Goal: Task Accomplishment & Management: Use online tool/utility

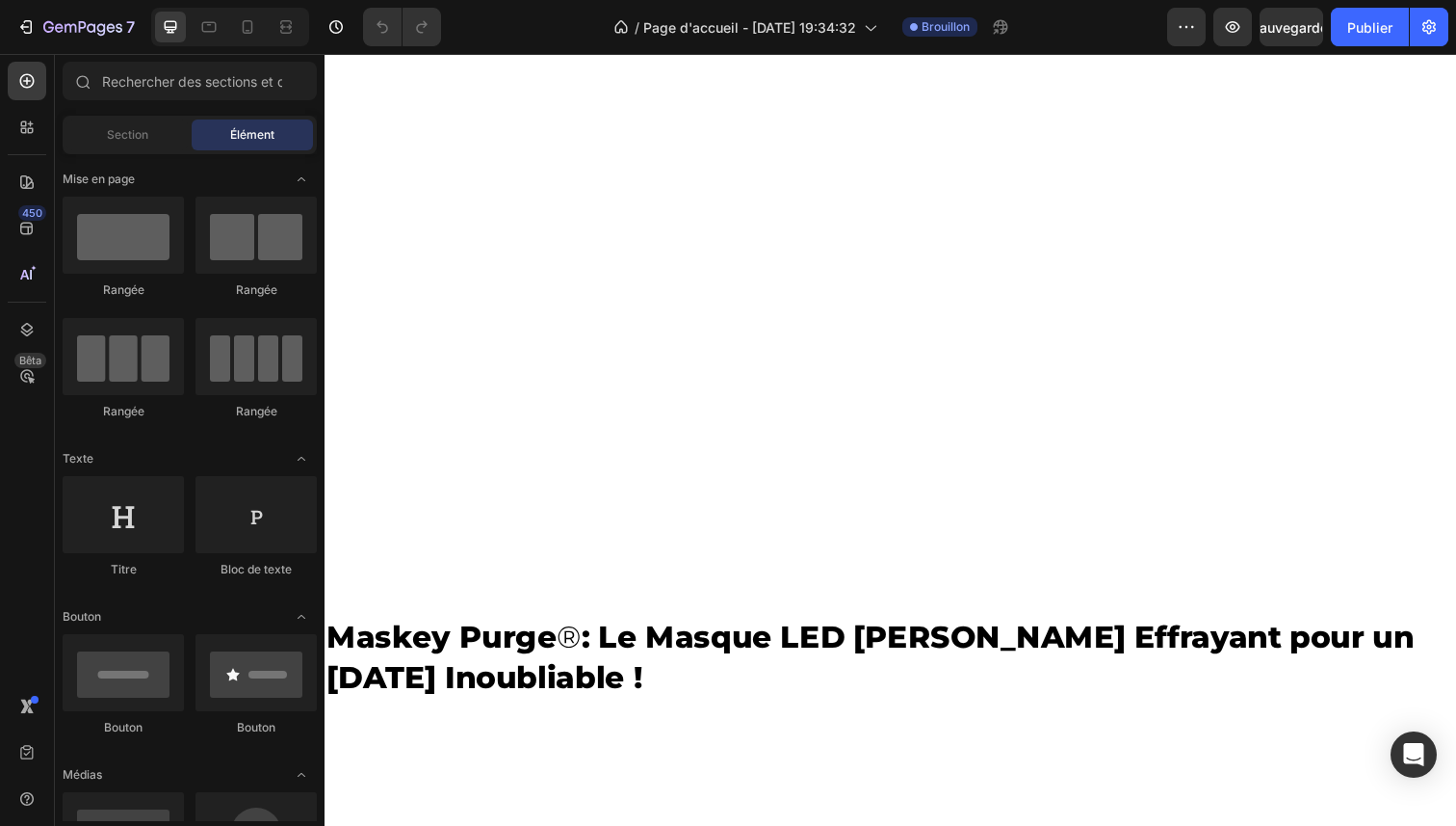
scroll to position [390, 0]
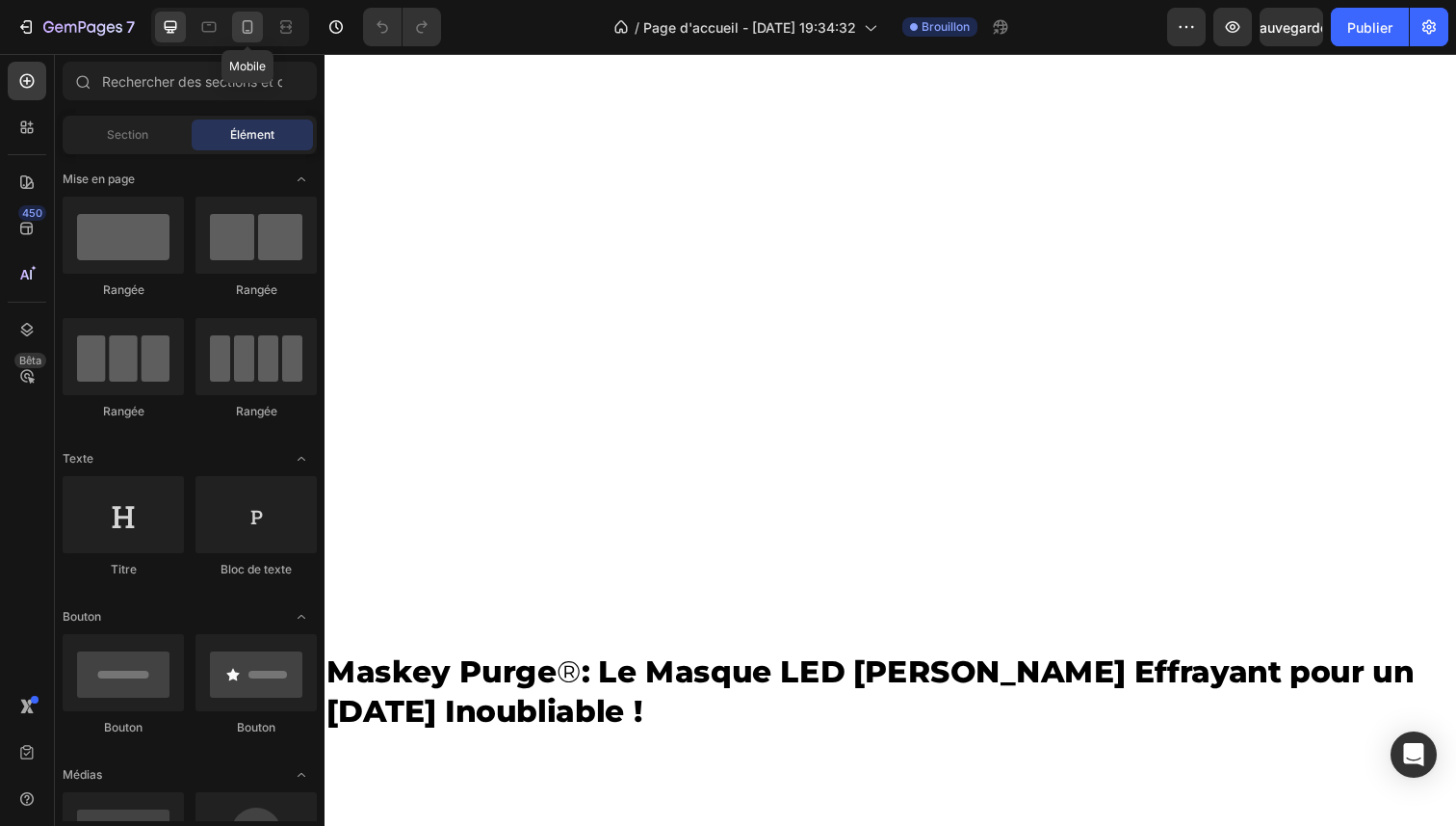
click at [246, 39] on div at bounding box center [247, 26] width 30 height 30
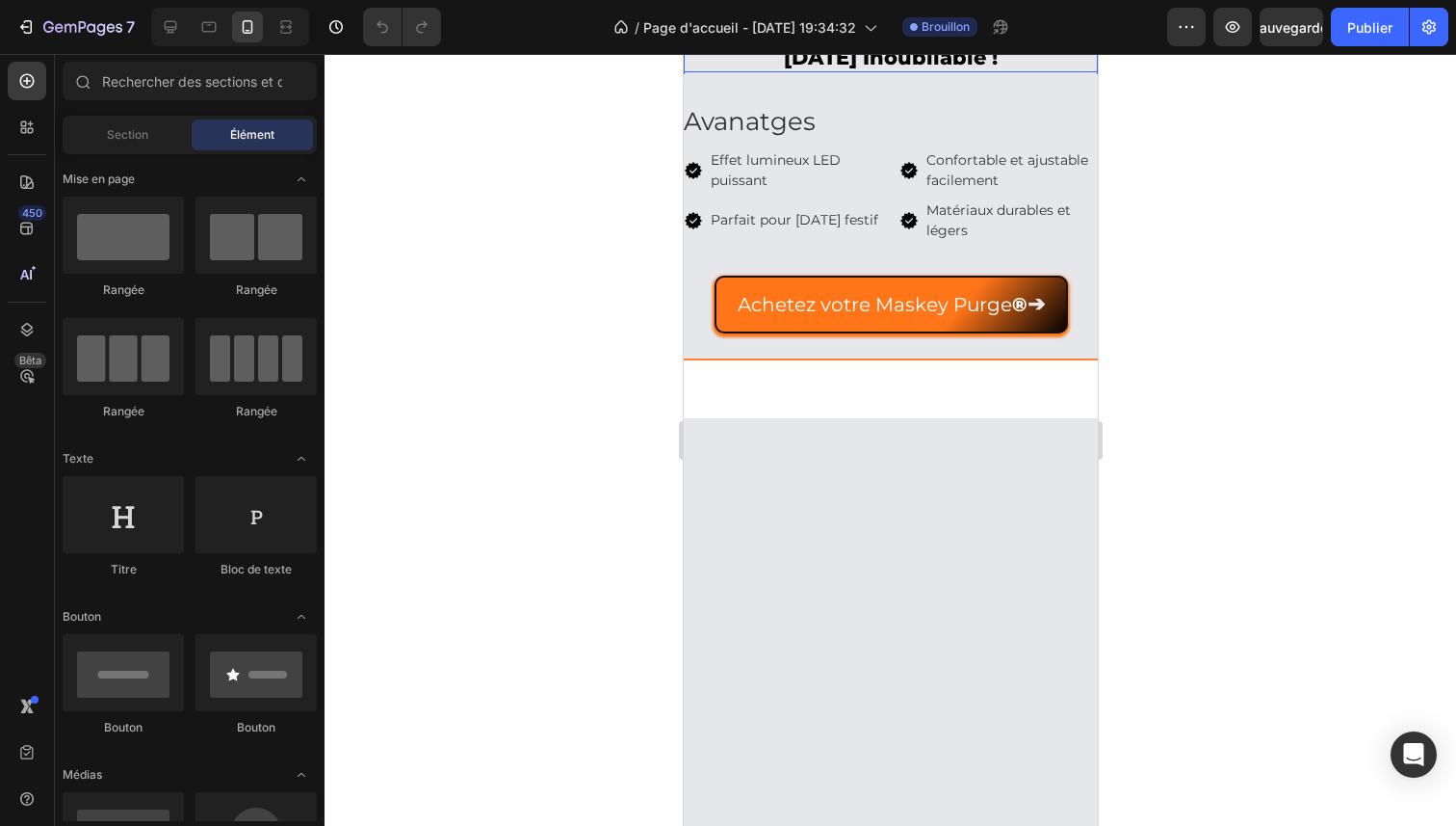
scroll to position [160, 0]
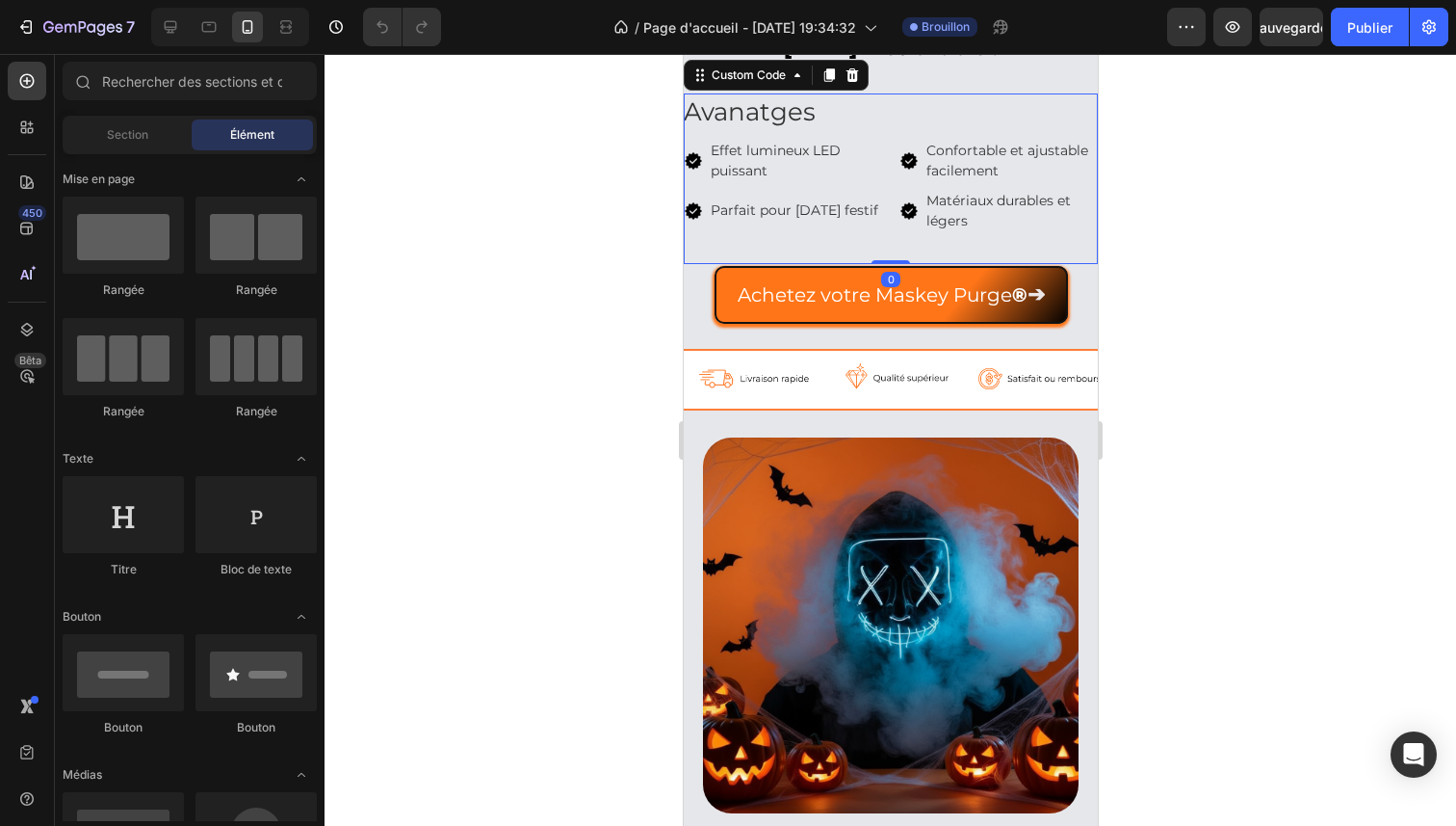
click at [741, 181] on span "Effet lumineux LED puissant" at bounding box center [795, 160] width 172 height 40
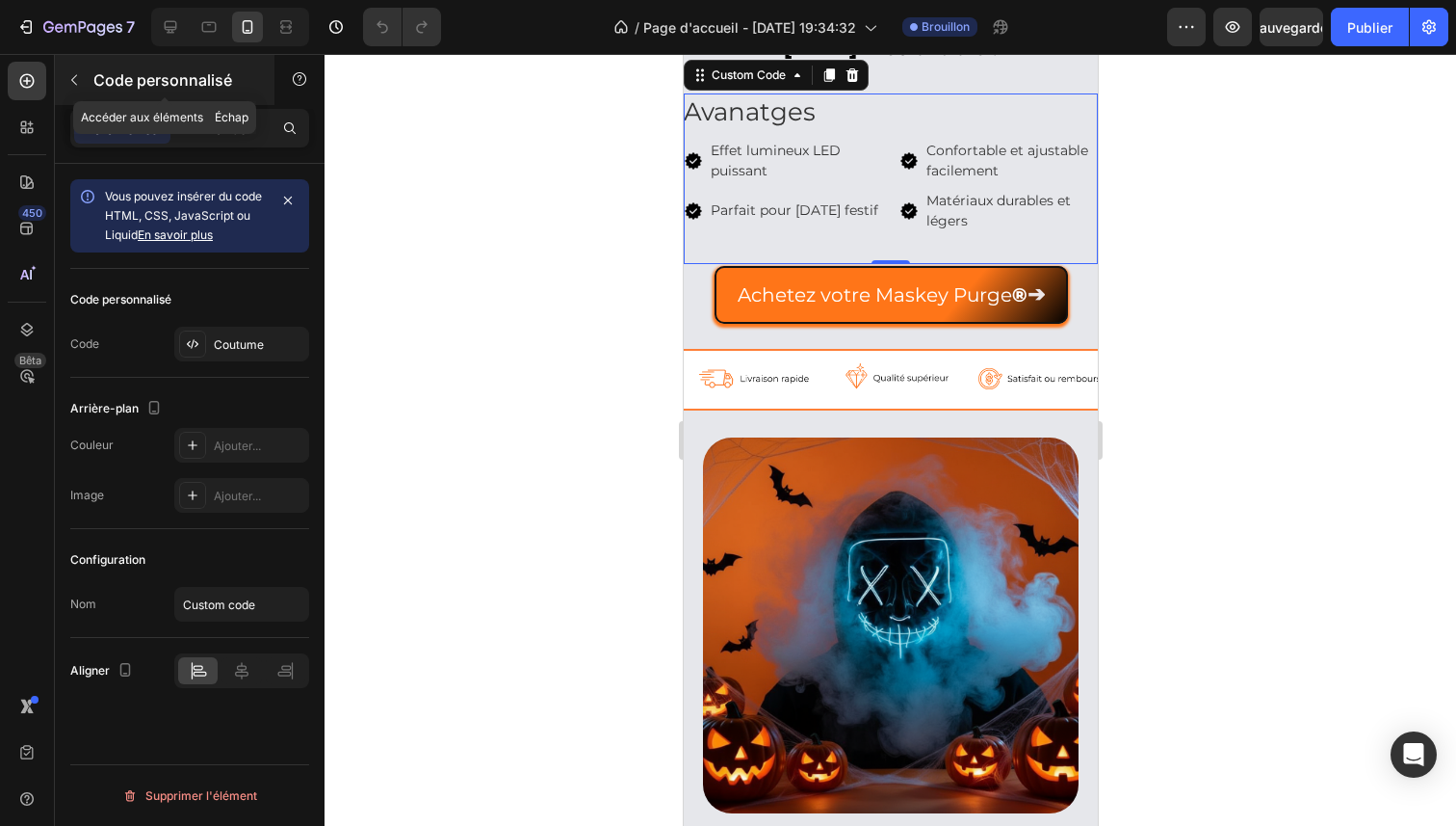
click at [87, 79] on button "button" at bounding box center [74, 79] width 30 height 30
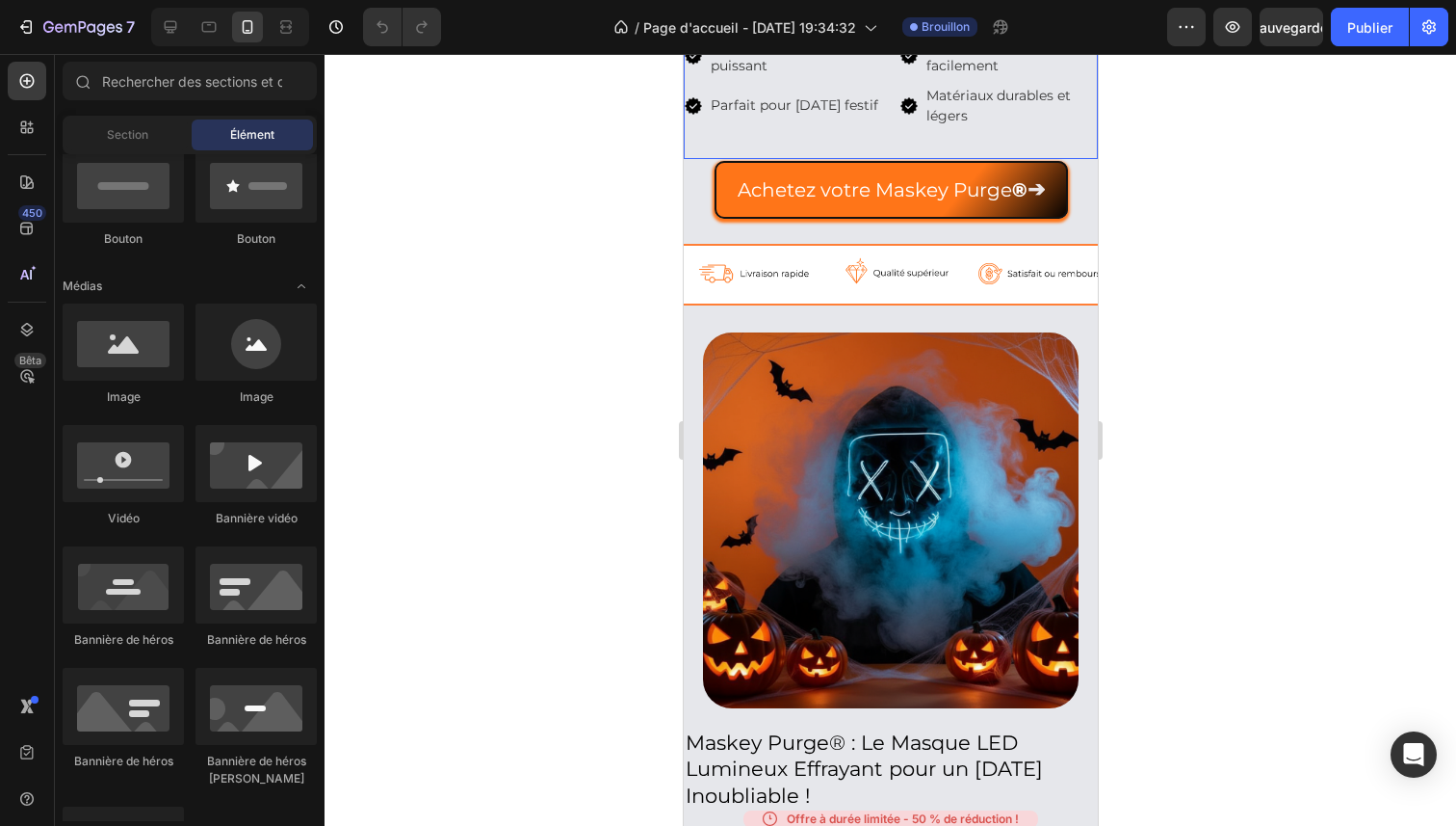
scroll to position [267, 0]
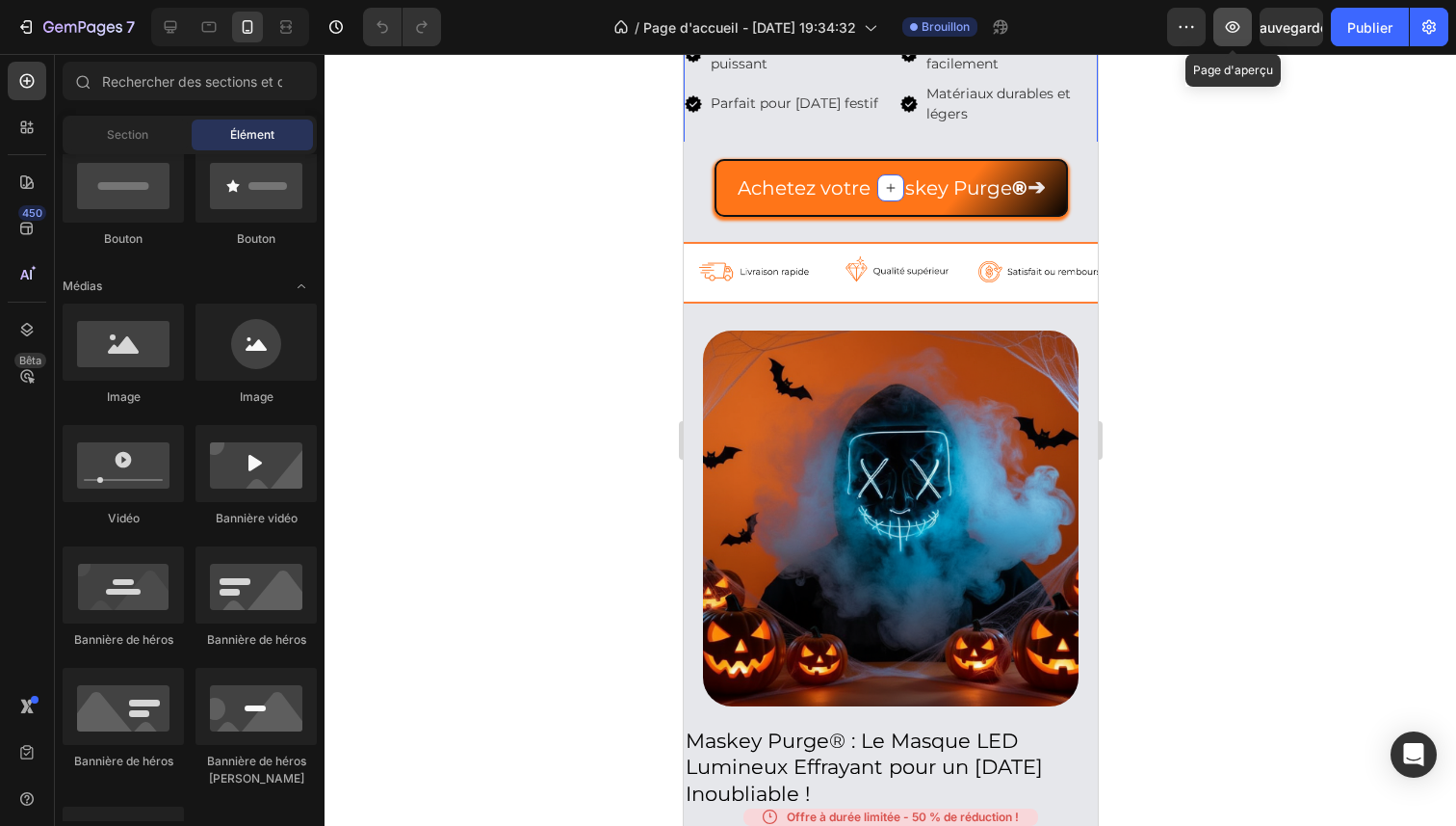
click at [1232, 22] on icon "button" at bounding box center [1232, 27] width 15 height 12
click at [288, 24] on icon at bounding box center [286, 27] width 20 height 20
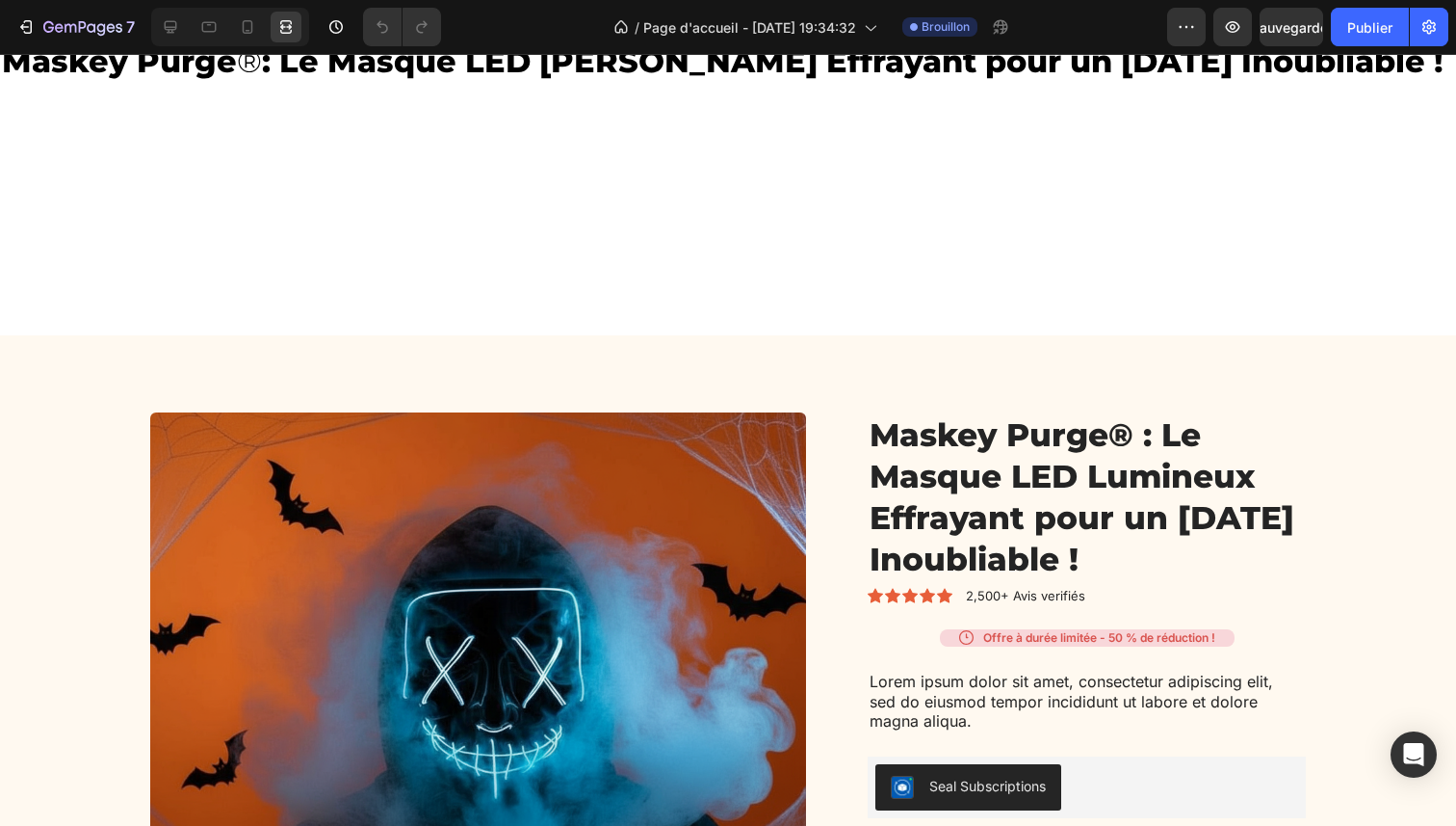
scroll to position [1196, 0]
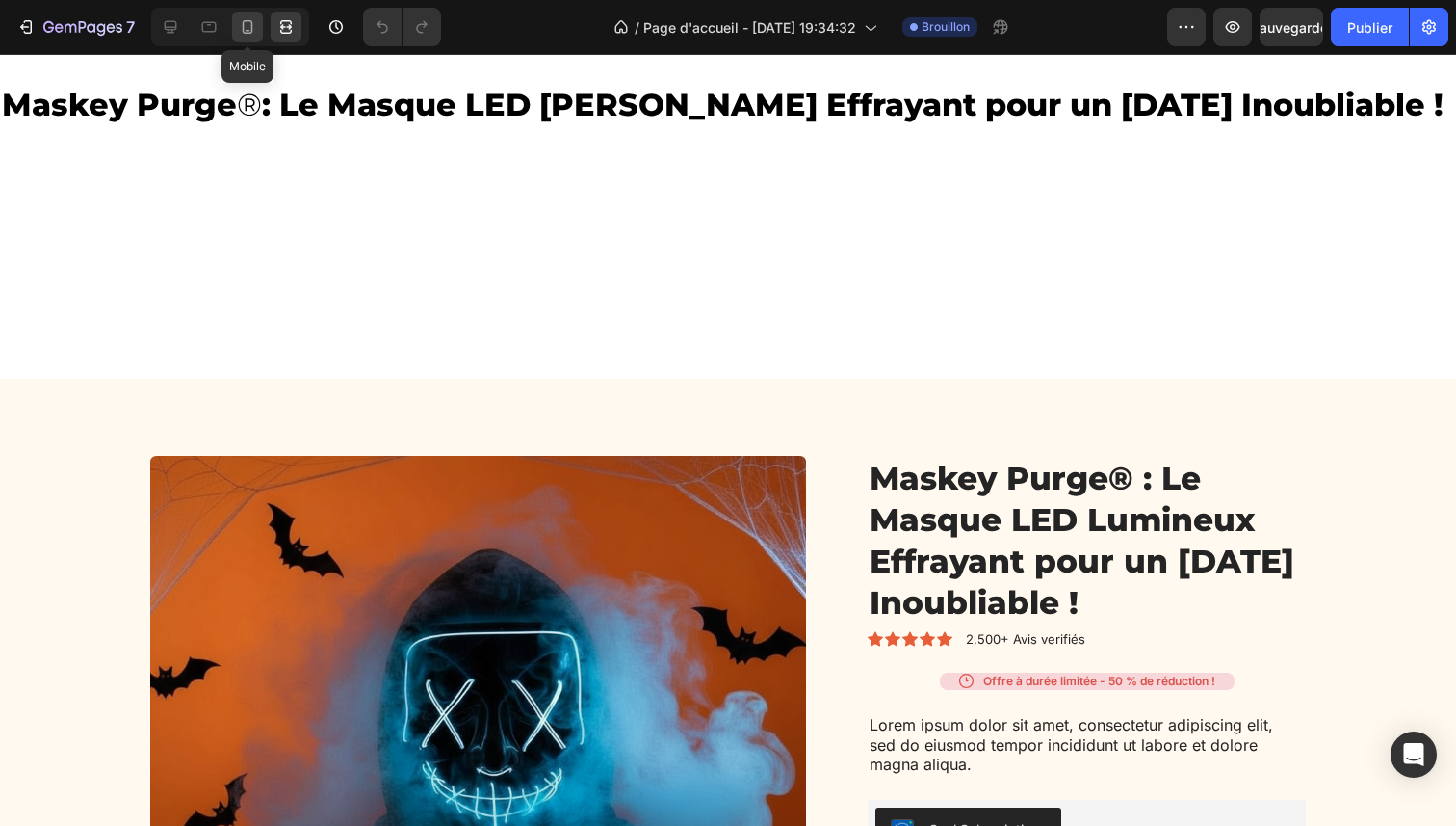
click at [249, 25] on icon at bounding box center [248, 27] width 20 height 20
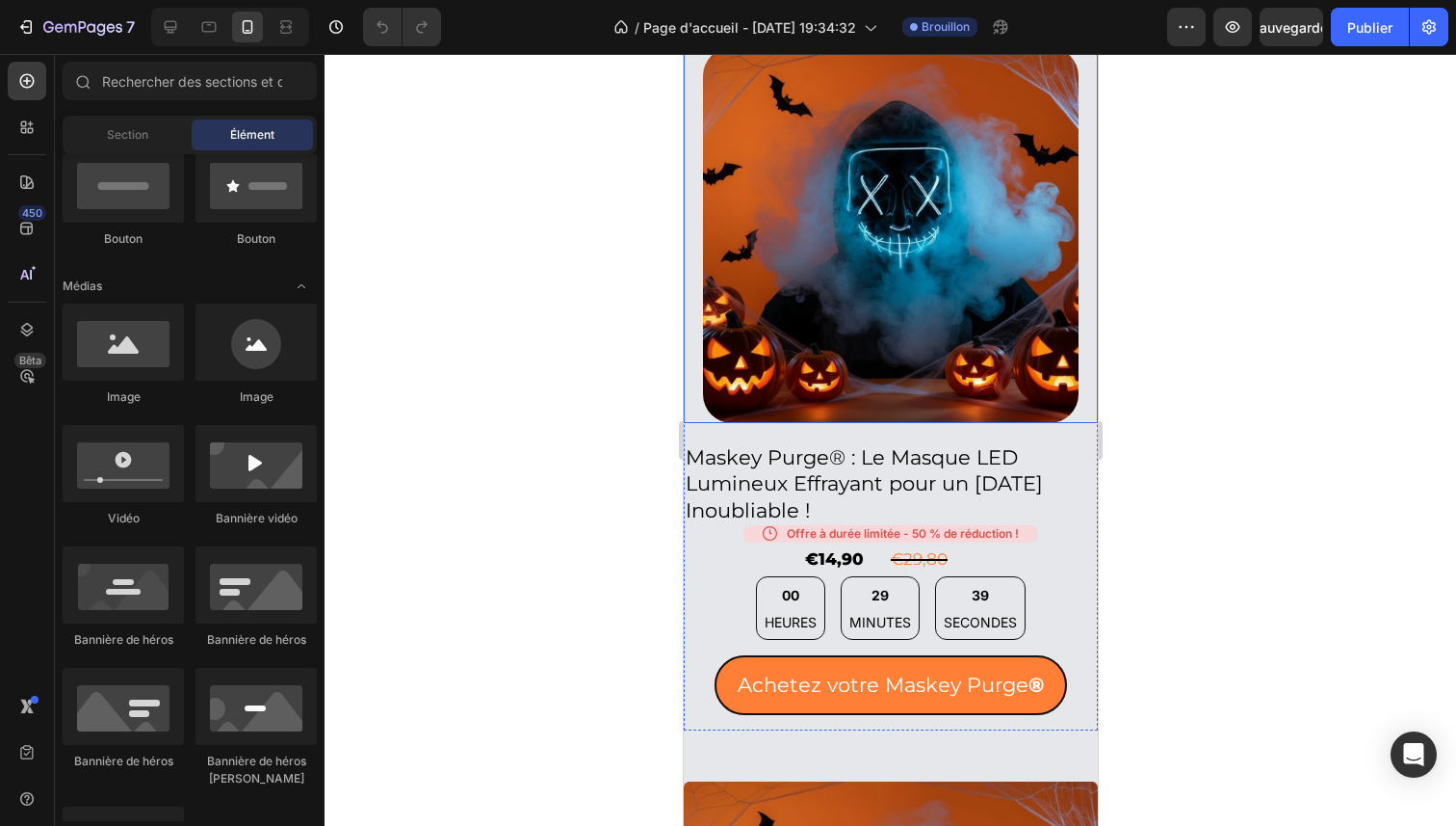
scroll to position [1699, 0]
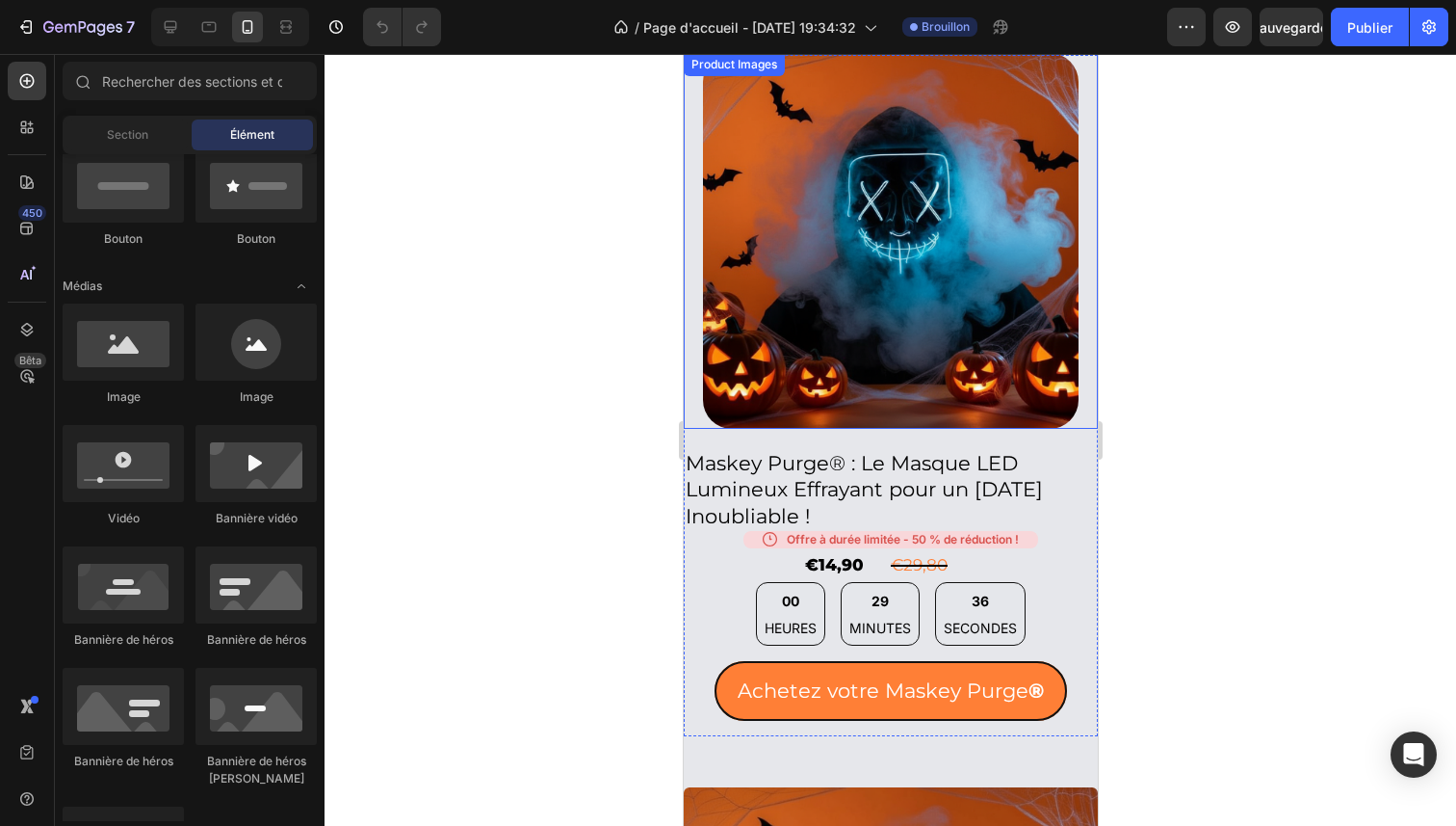
click at [1090, 300] on div "Product Images" at bounding box center [889, 240] width 414 height 376
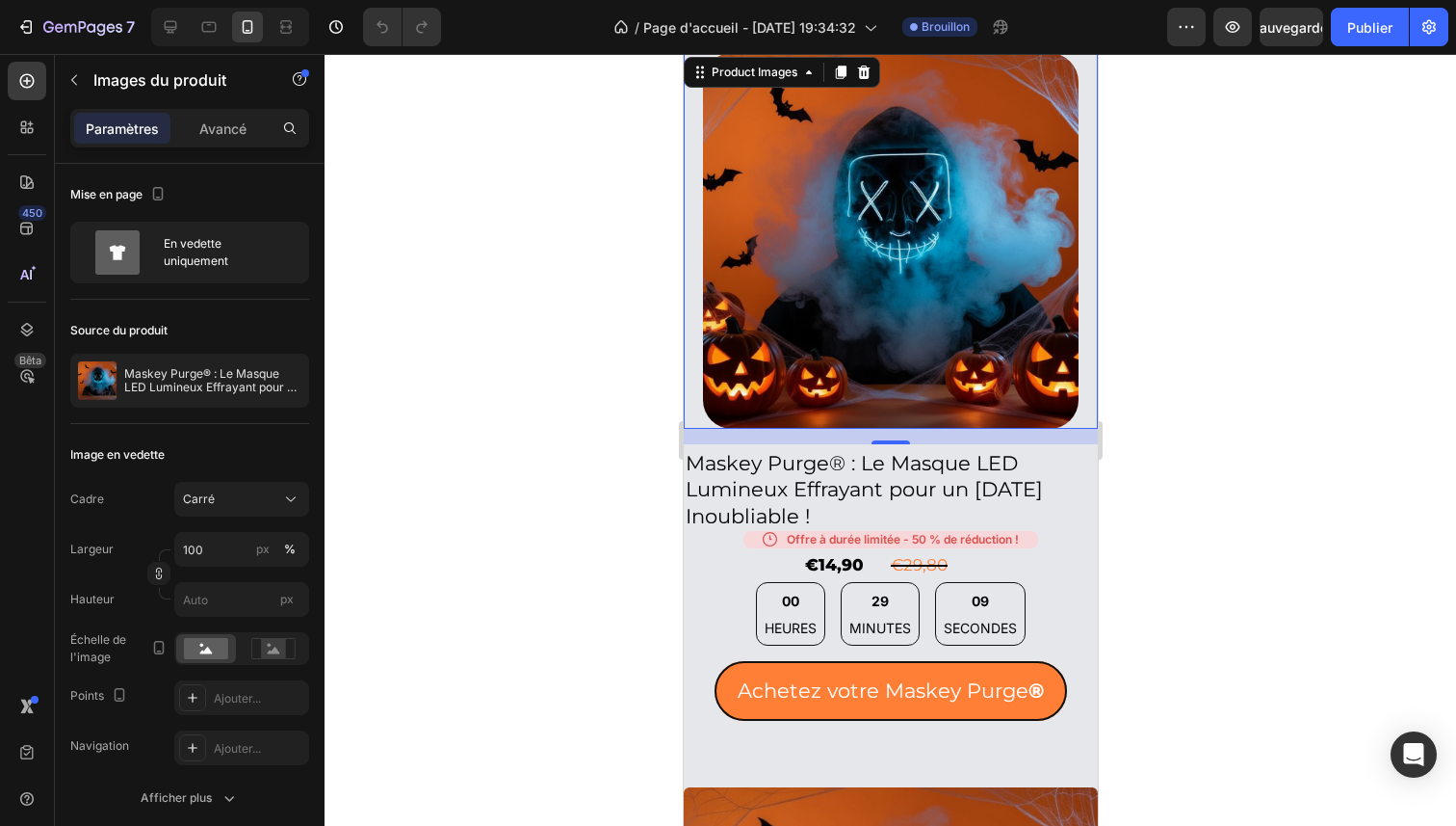
click at [688, 331] on div "Product Images 16" at bounding box center [889, 240] width 414 height 376
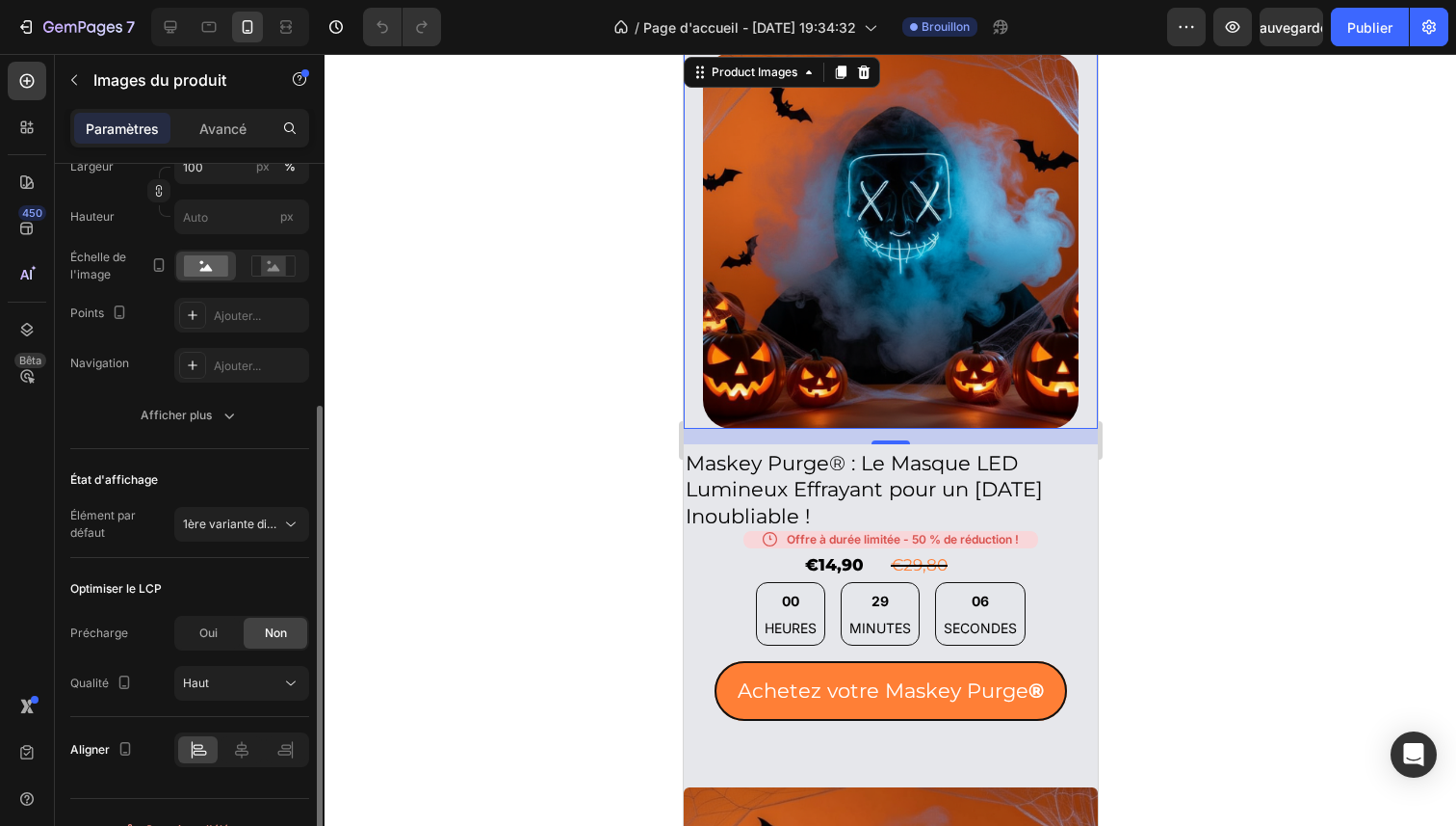
scroll to position [416, 0]
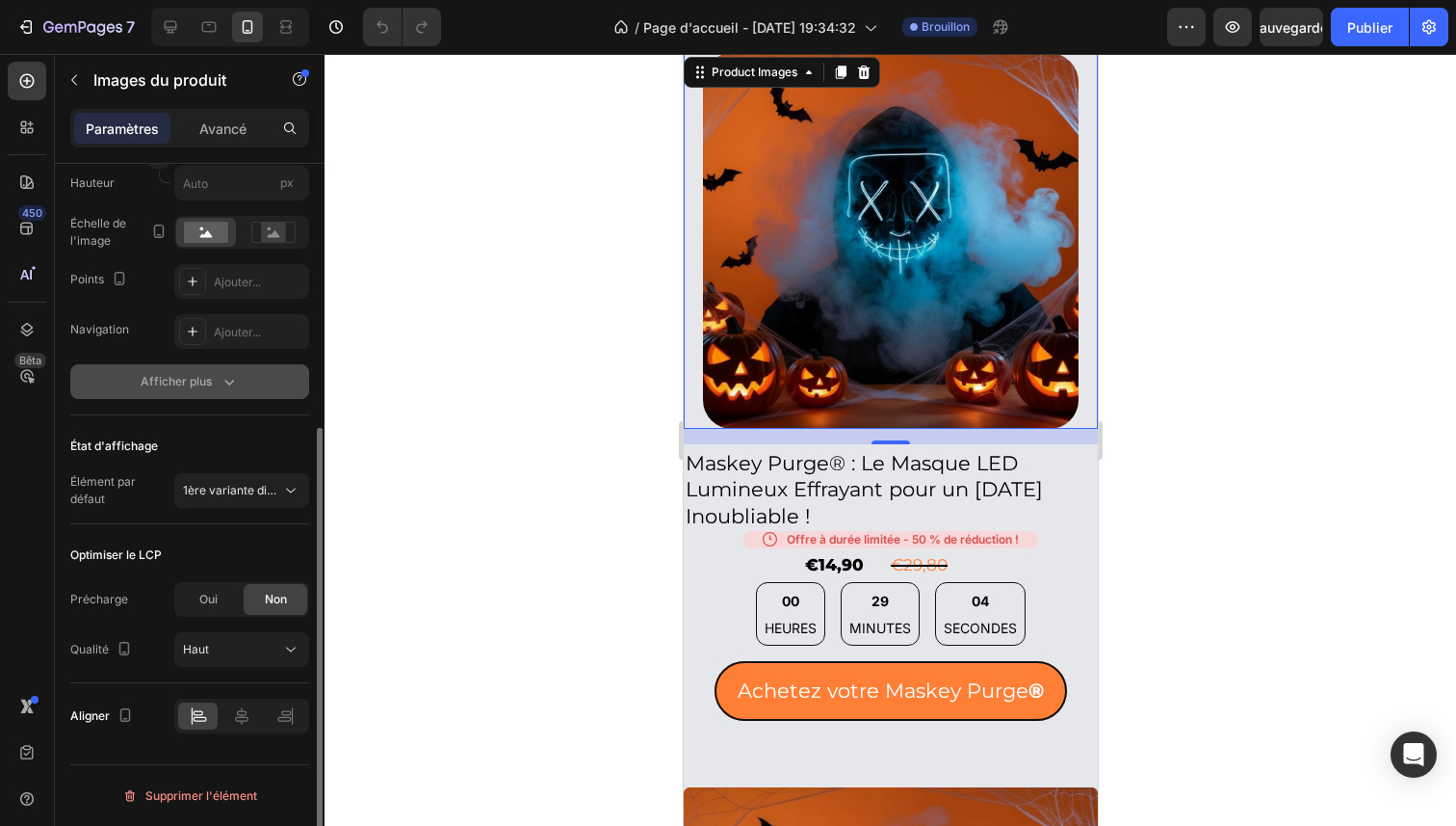
click at [198, 385] on font "Afficher plus" at bounding box center [176, 381] width 72 height 15
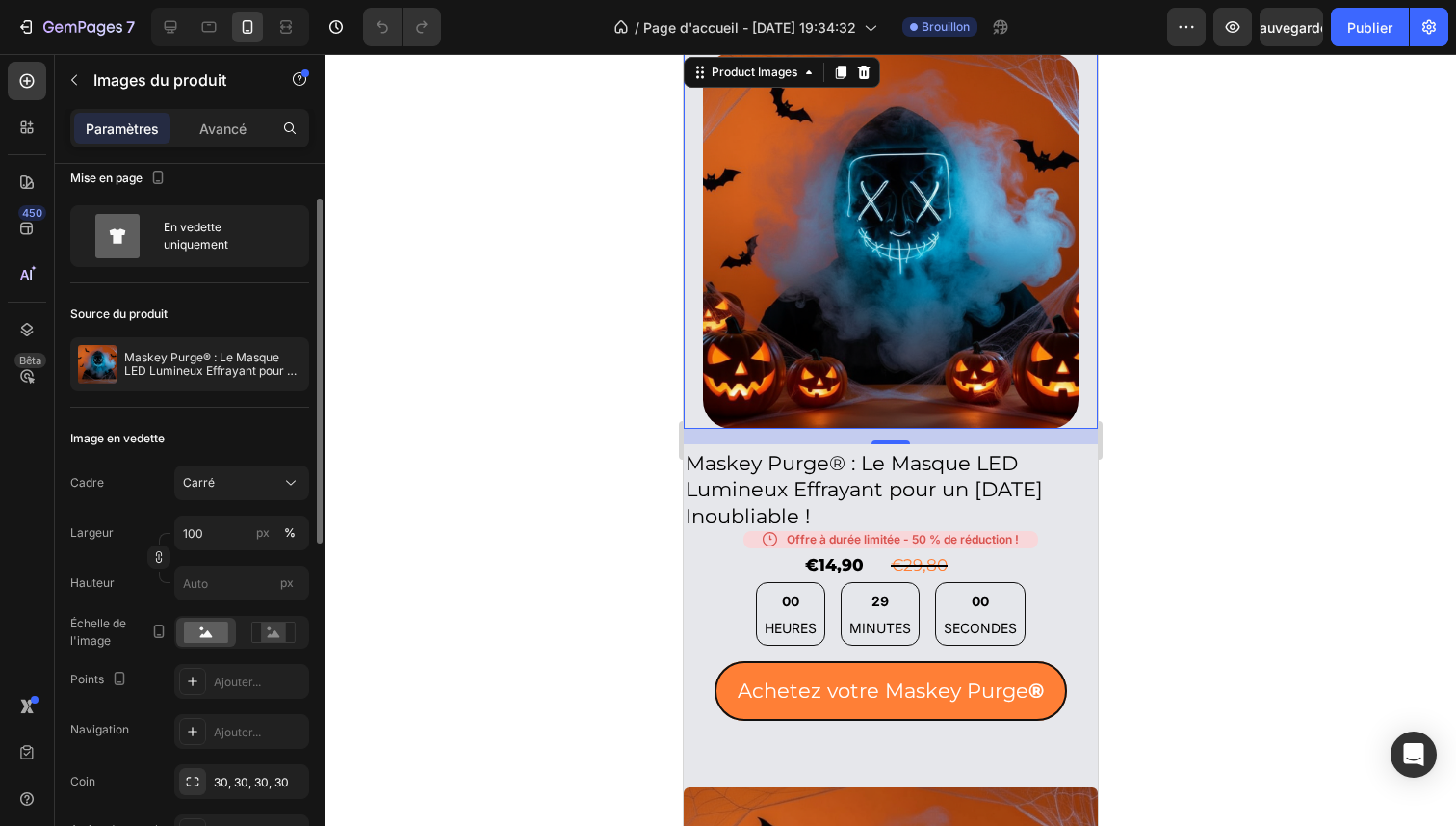
scroll to position [0, 0]
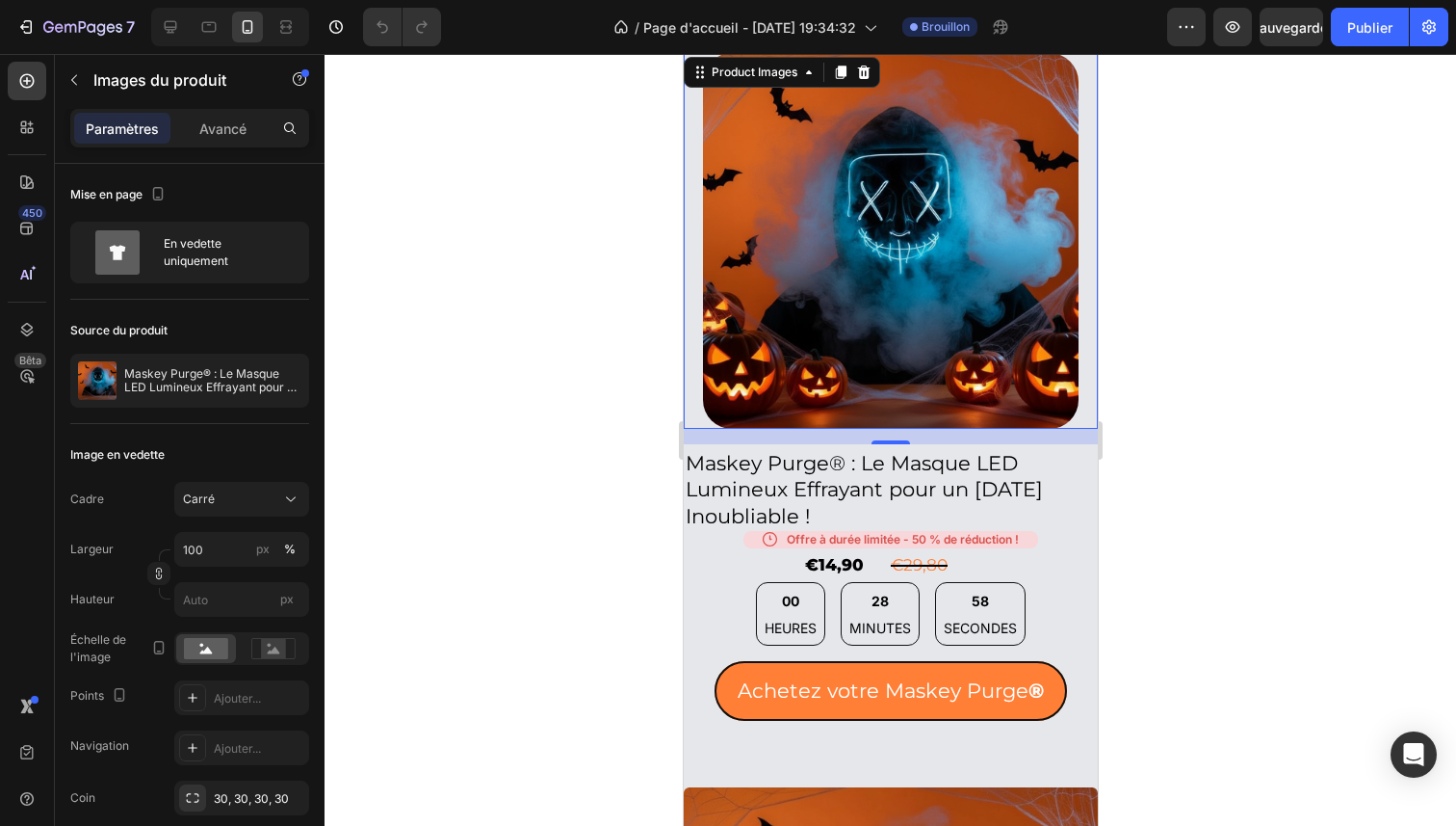
click at [687, 193] on div "Product Images 16" at bounding box center [889, 240] width 414 height 376
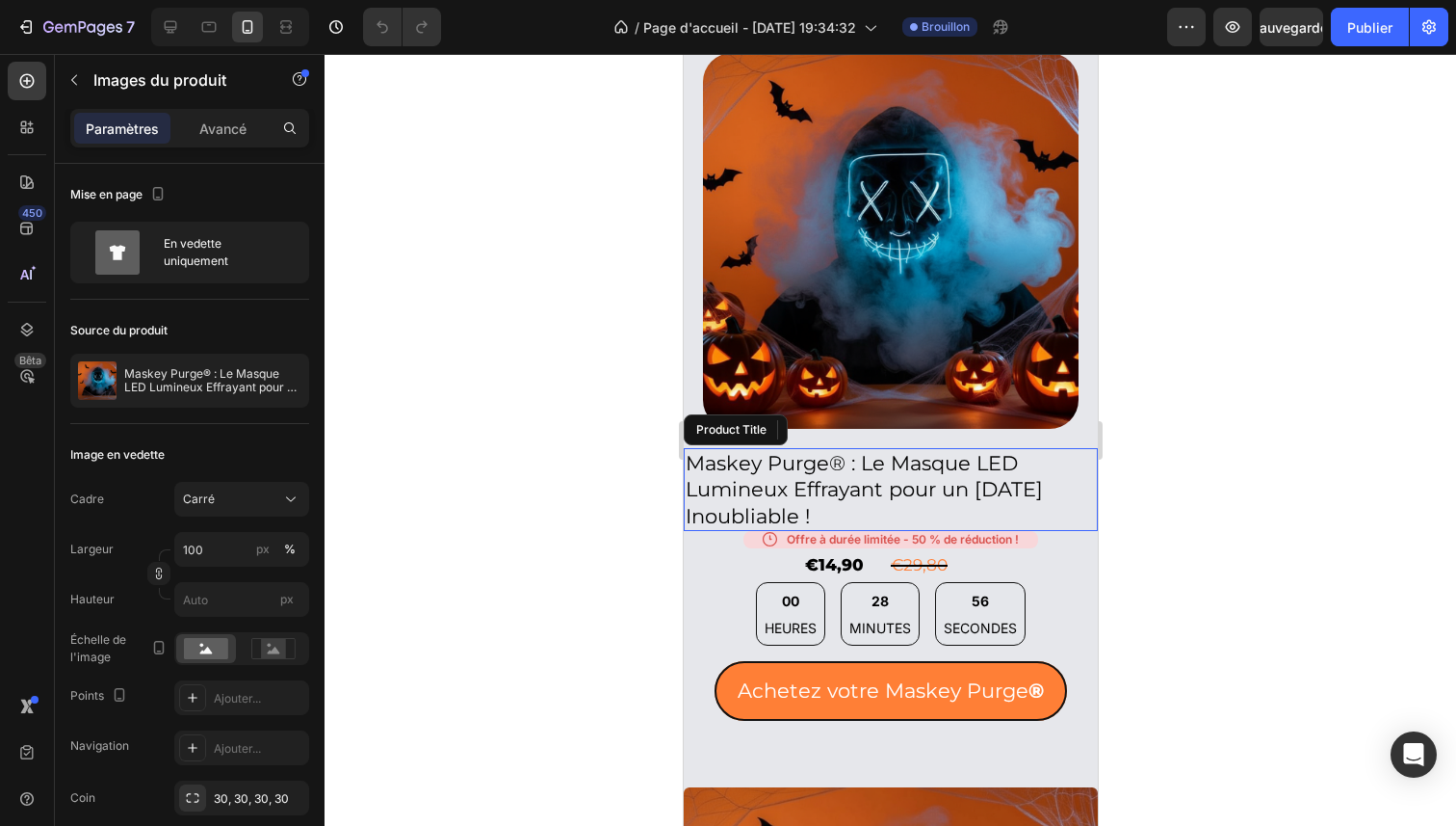
click at [834, 510] on h2 "Maskey Purge® : Le Masque LED Lumineux Effrayant pour un [DATE] Inoubliable !" at bounding box center [889, 490] width 414 height 82
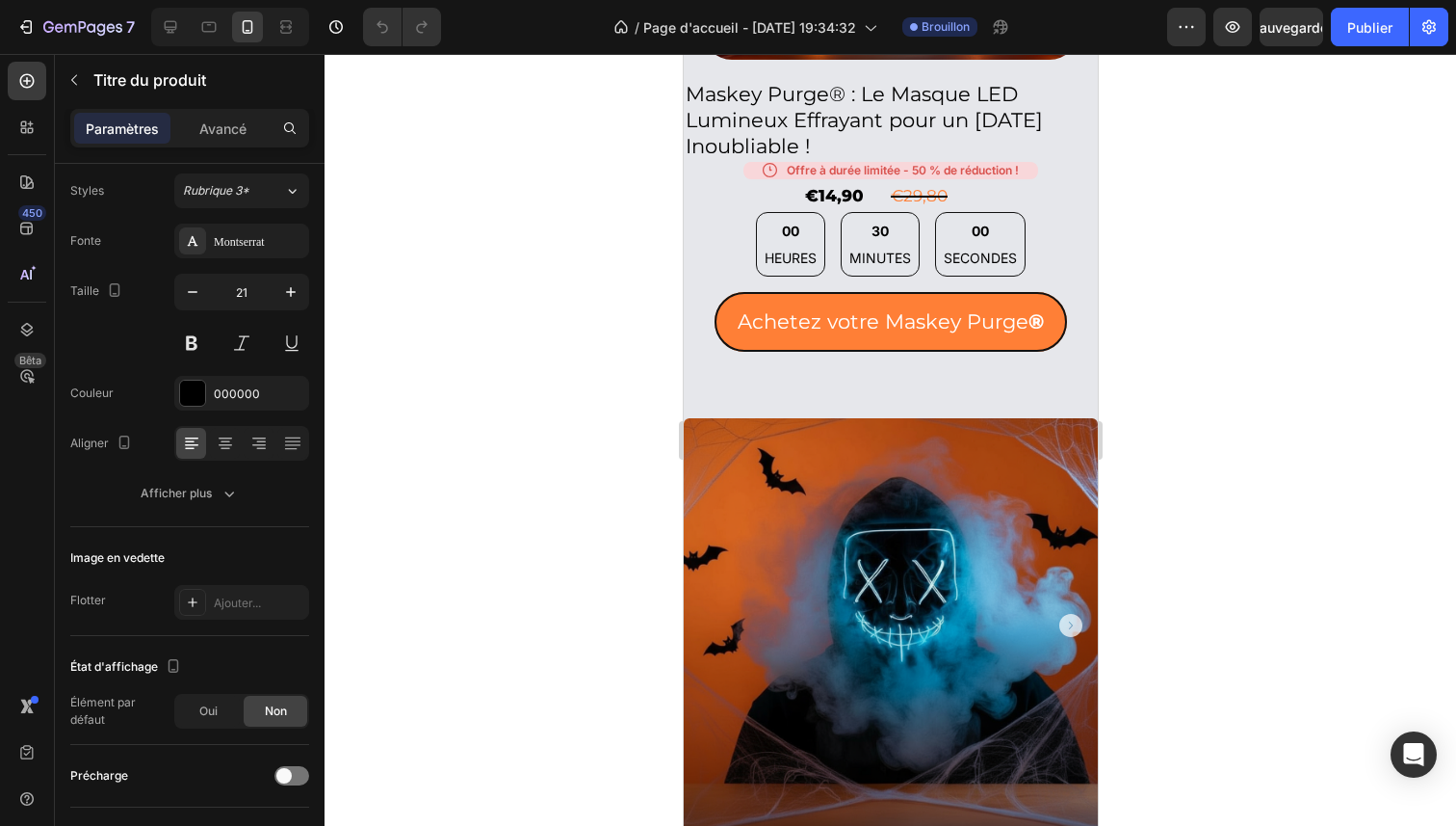
scroll to position [1325, 0]
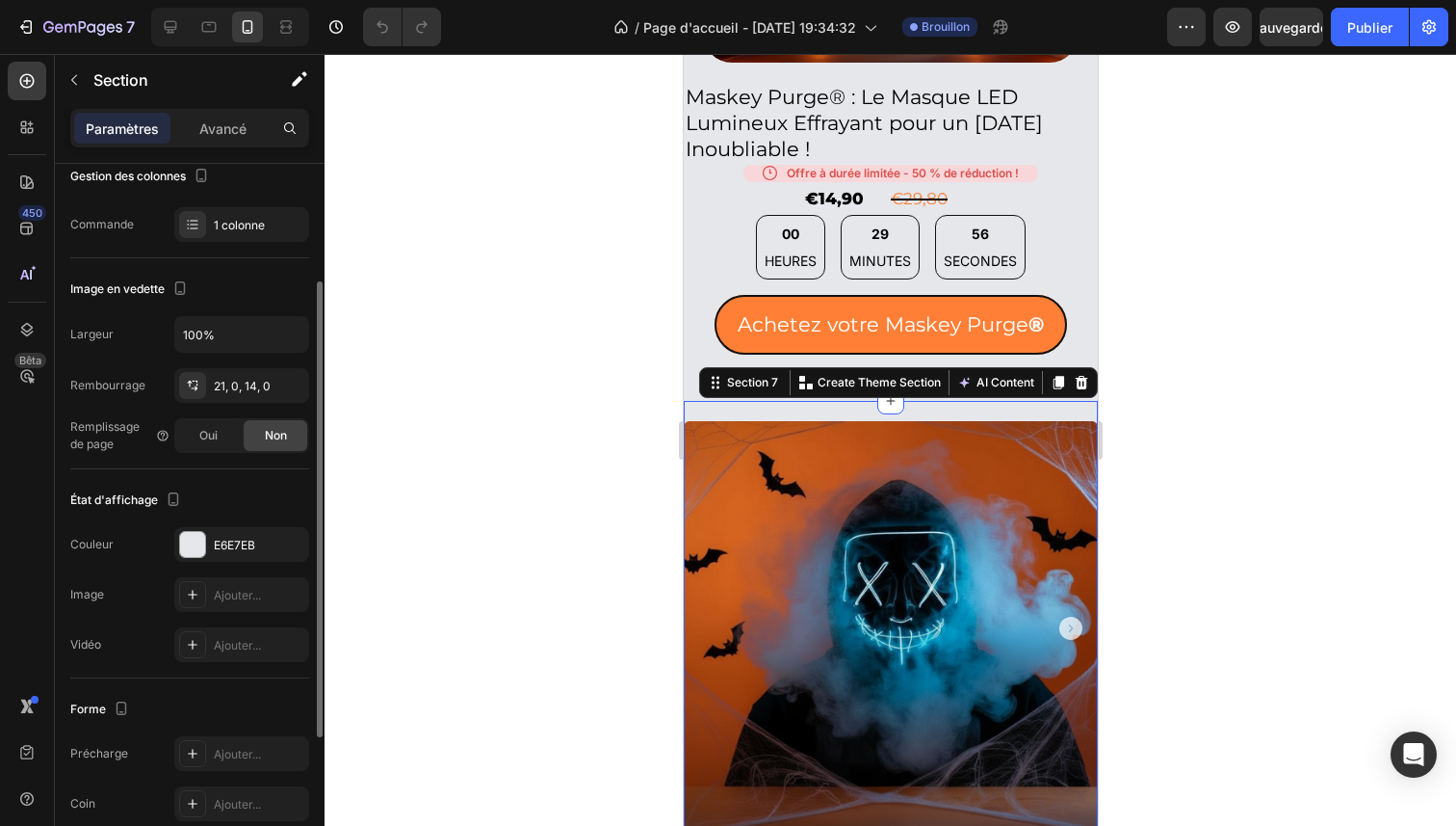
scroll to position [288, 0]
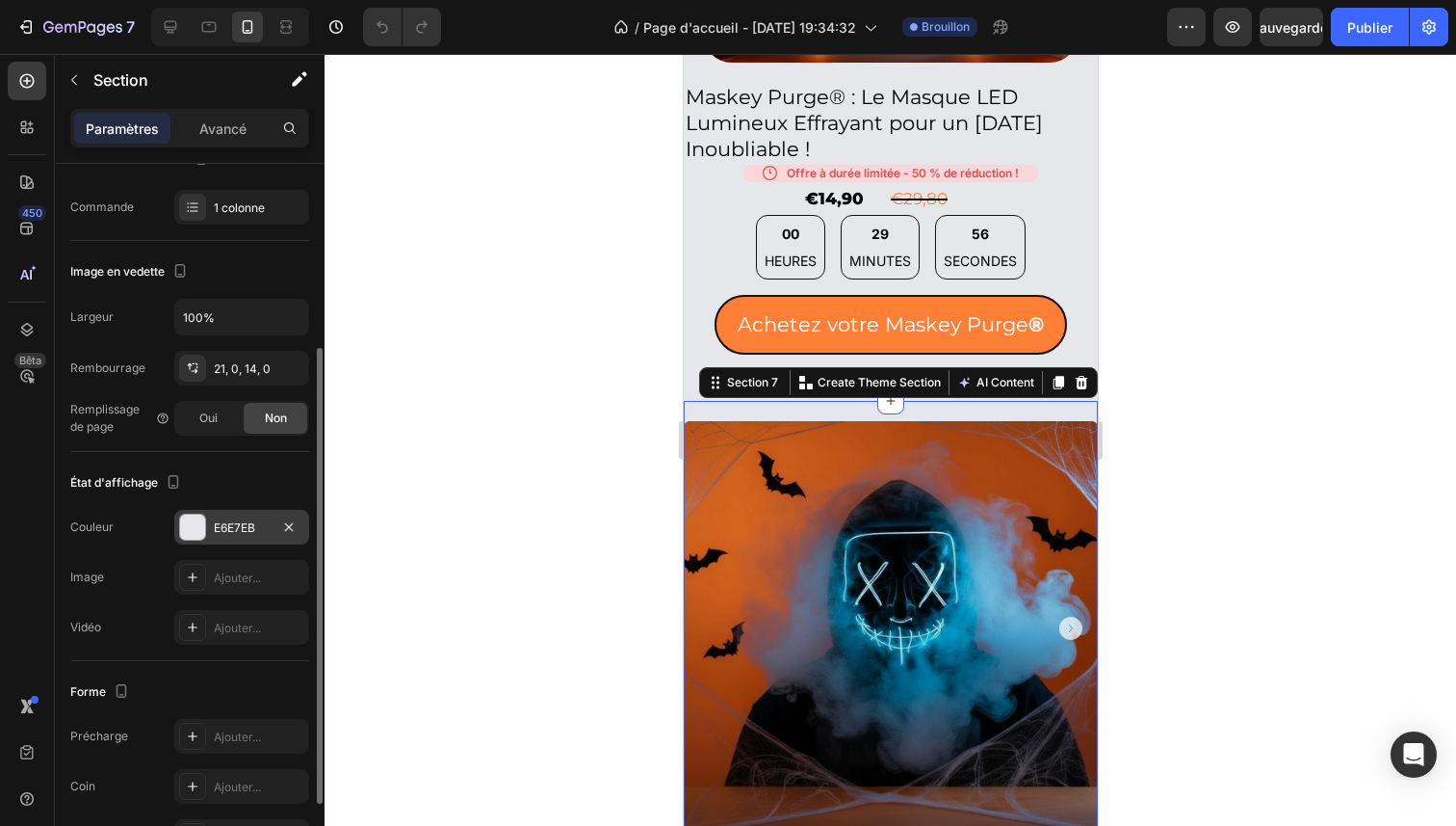
click at [231, 530] on font "E6E7EB" at bounding box center [234, 527] width 41 height 15
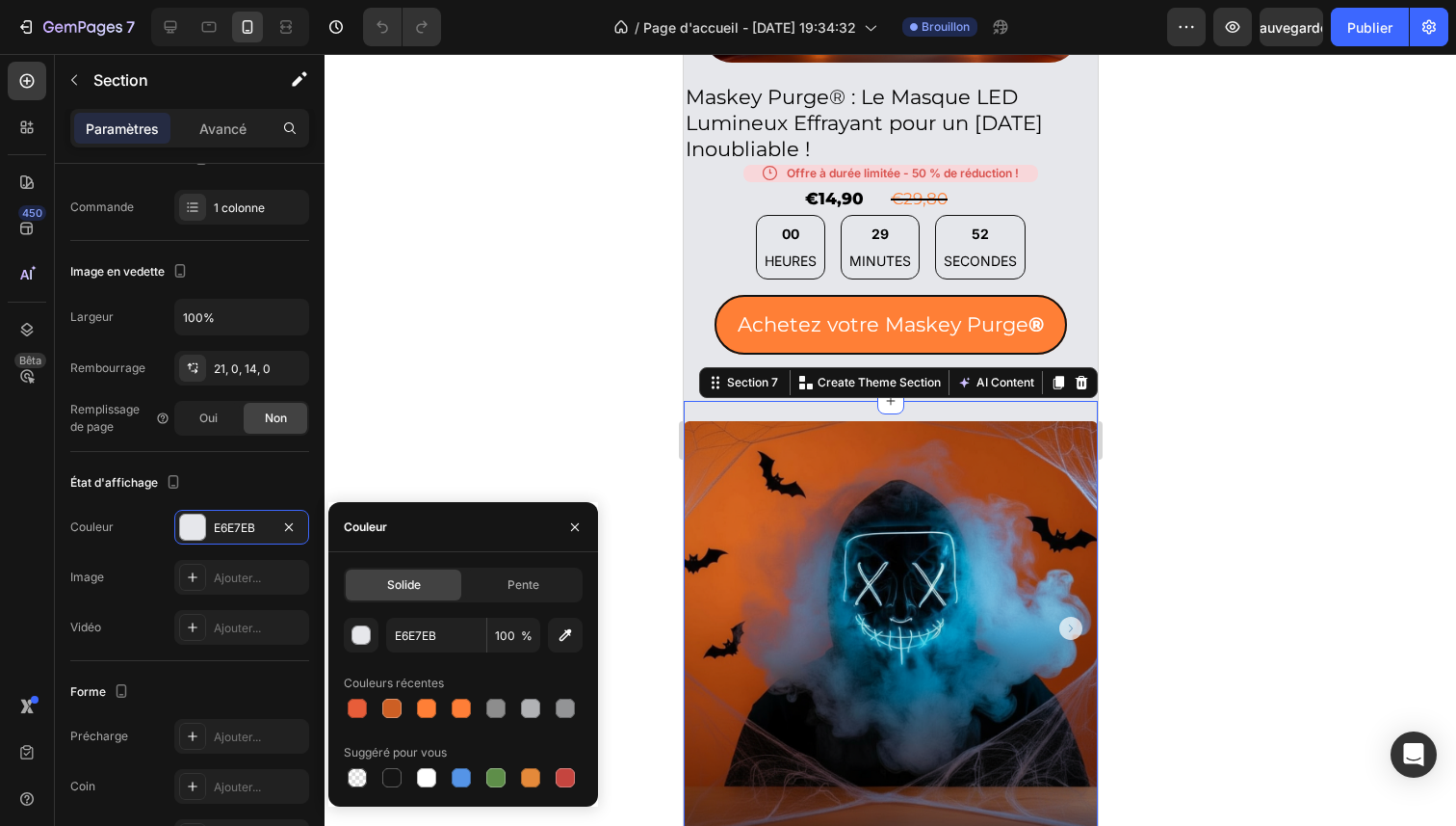
click at [444, 704] on div at bounding box center [464, 707] width 239 height 26
click at [455, 704] on div at bounding box center [462, 708] width 20 height 20
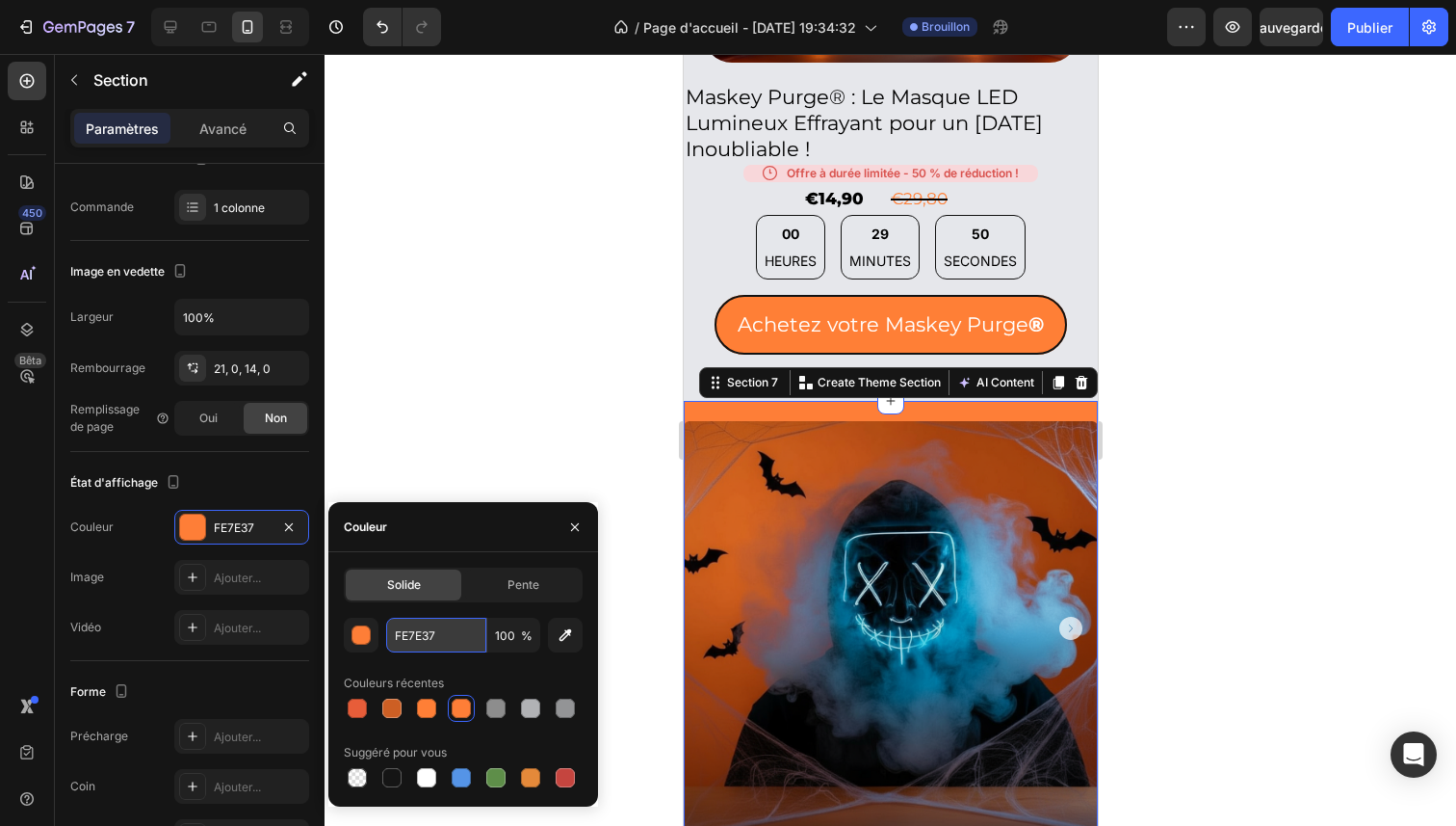
click at [439, 632] on input "FE7E37" at bounding box center [436, 634] width 100 height 34
paste input "4B0F1"
type input "4B0F17"
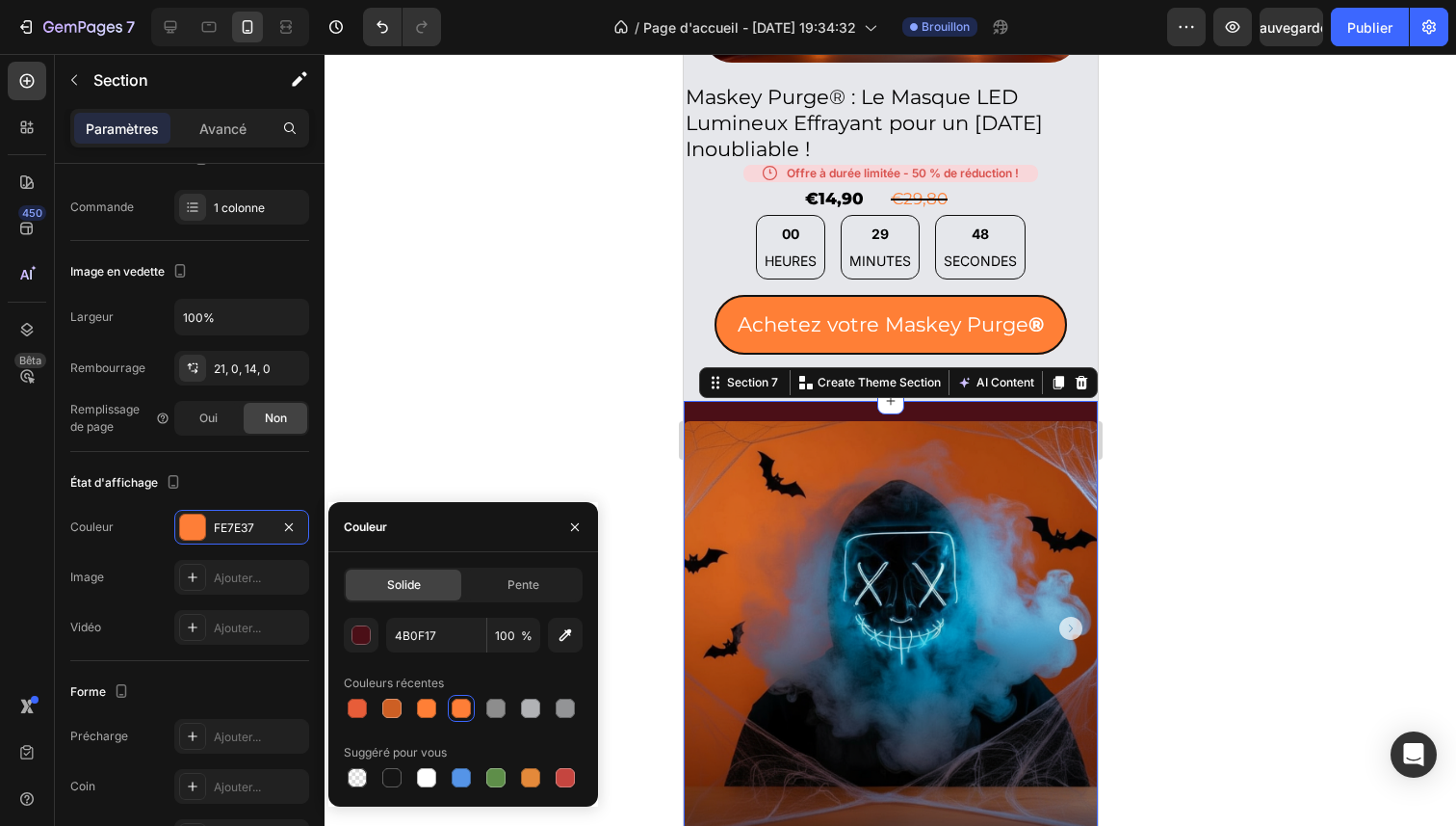
click at [662, 292] on div at bounding box center [890, 439] width 1131 height 772
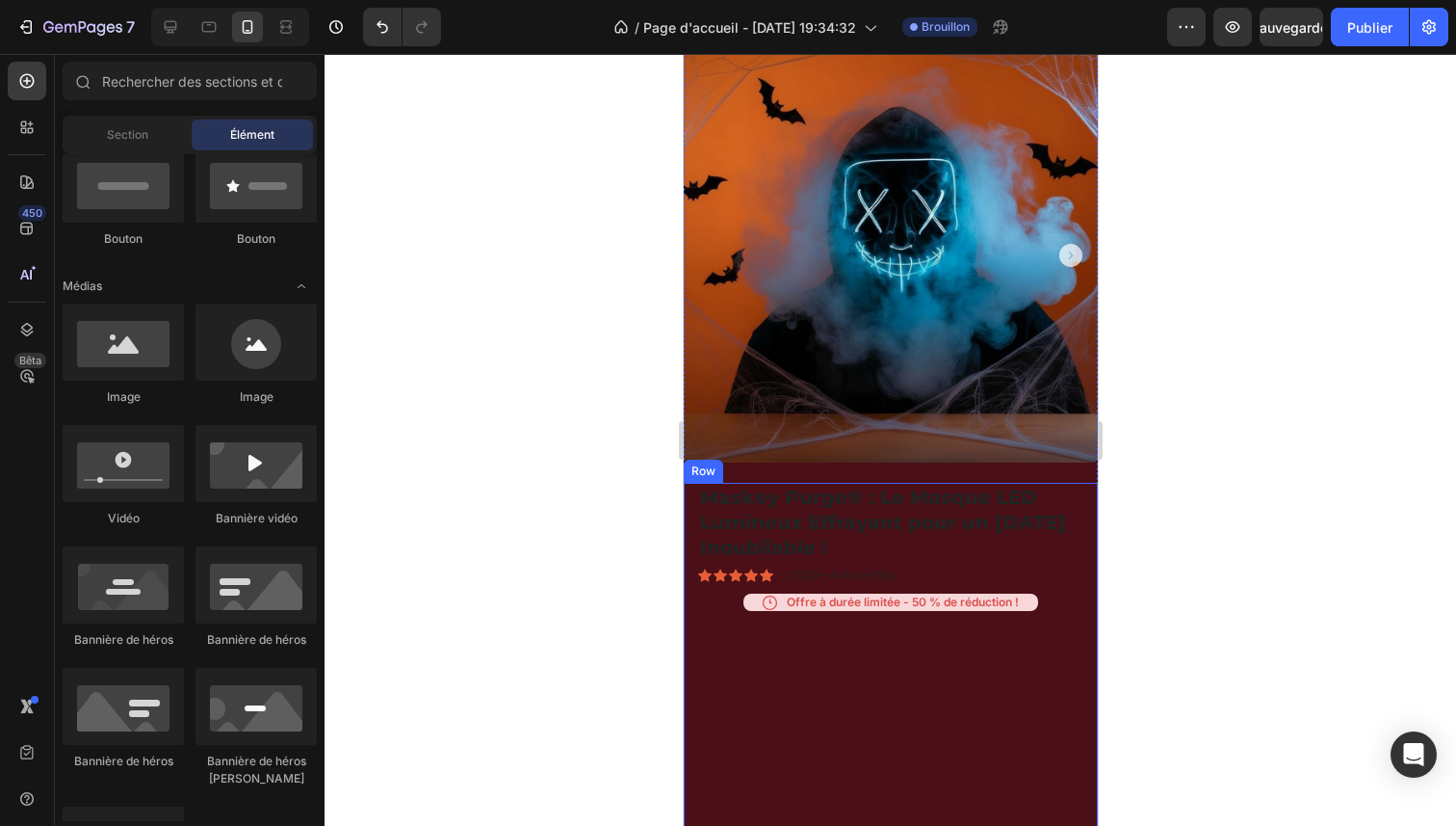
scroll to position [1709, 0]
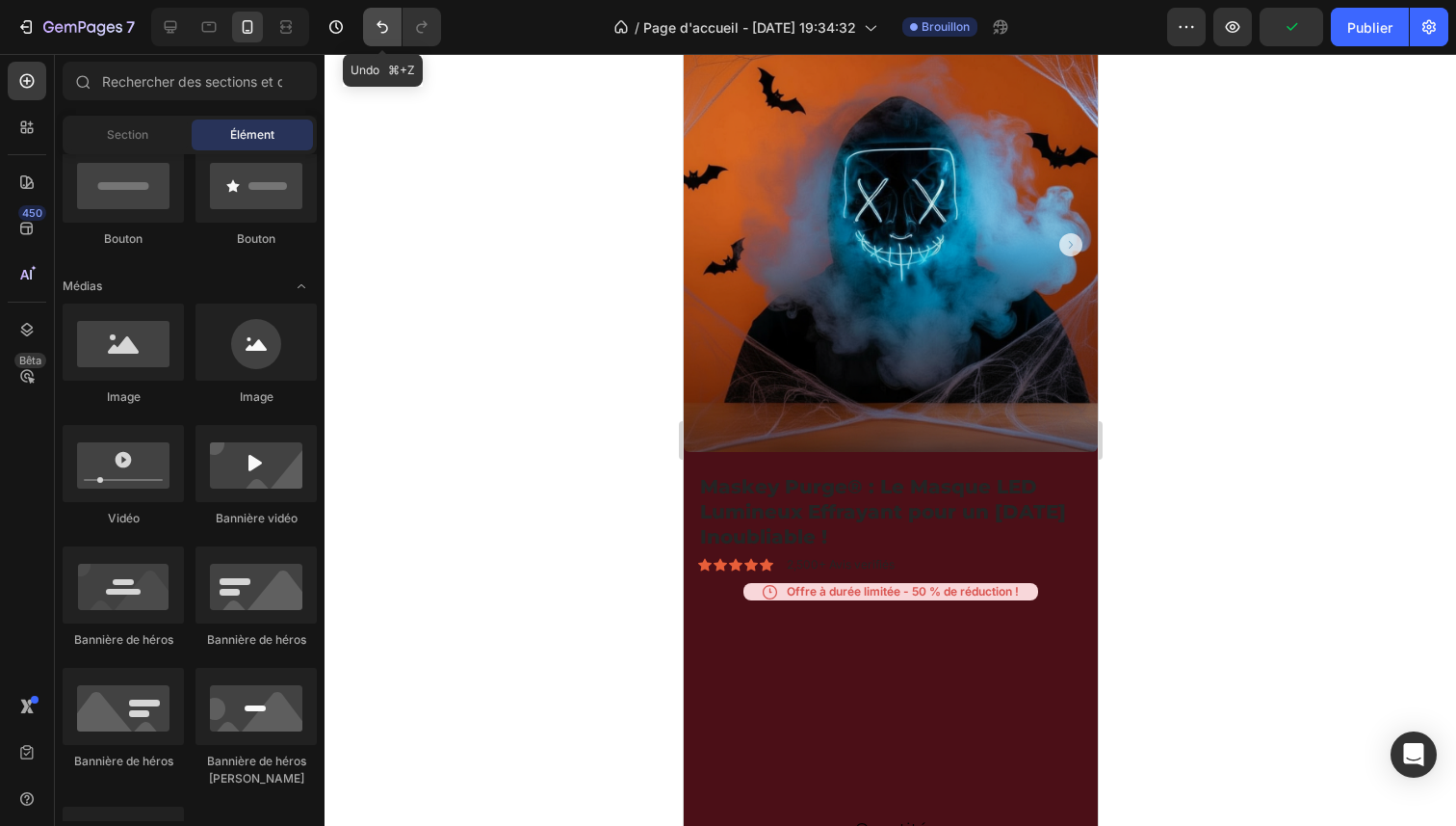
click at [378, 40] on button "Annuler/Rétablir" at bounding box center [381, 26] width 38 height 38
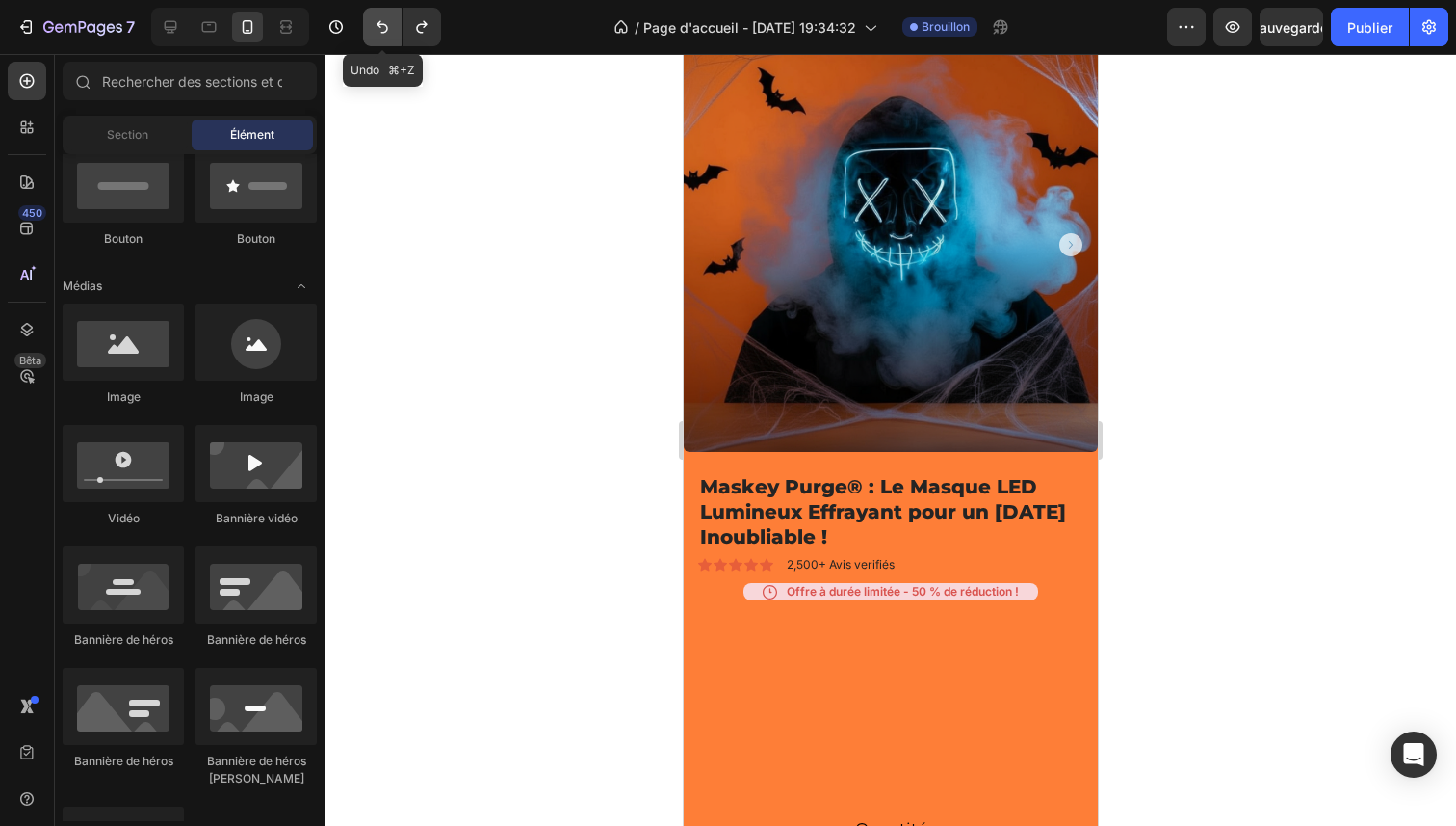
click at [378, 40] on button "Annuler/Rétablir" at bounding box center [381, 26] width 38 height 38
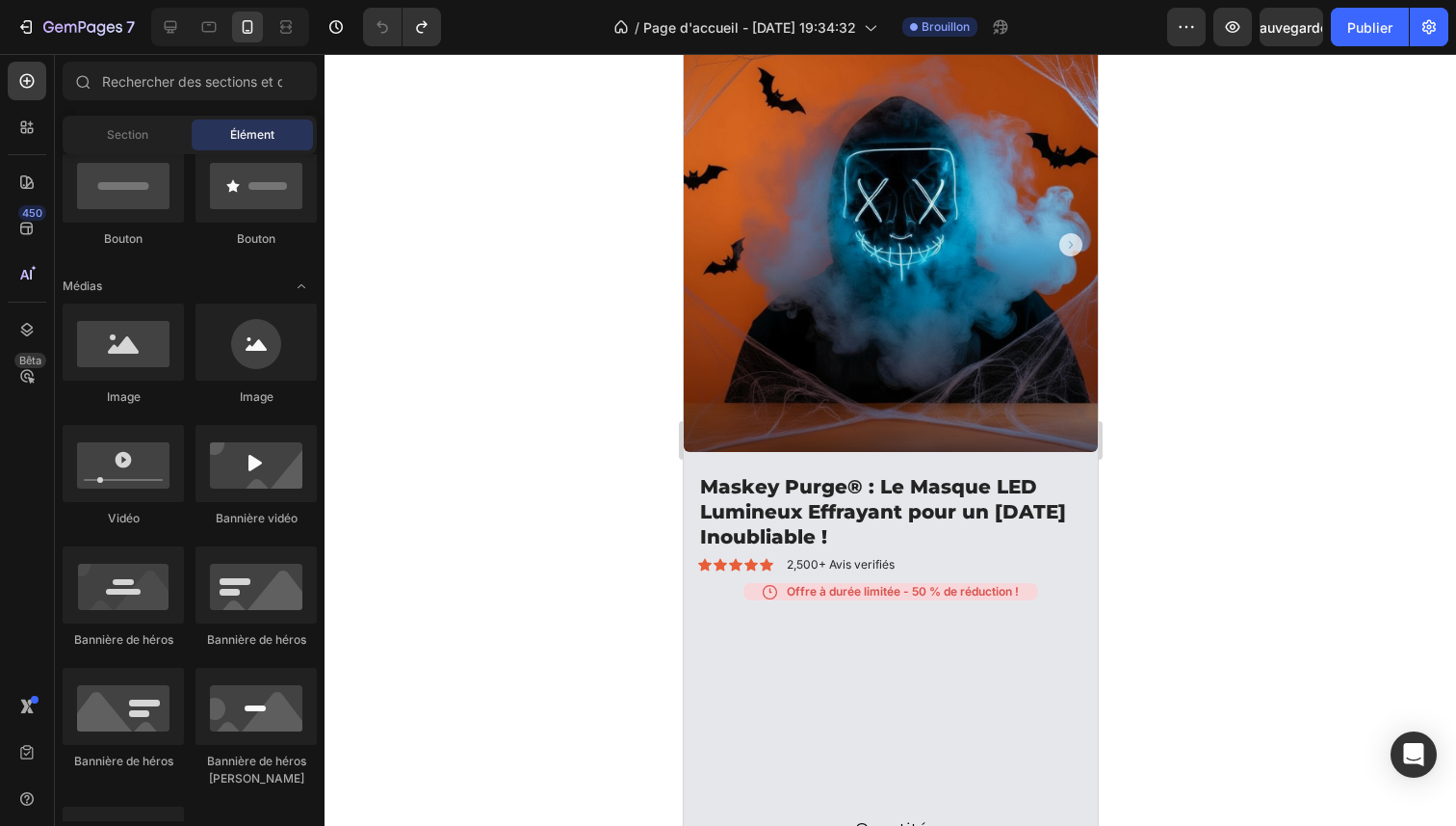
click at [546, 349] on div at bounding box center [890, 439] width 1131 height 772
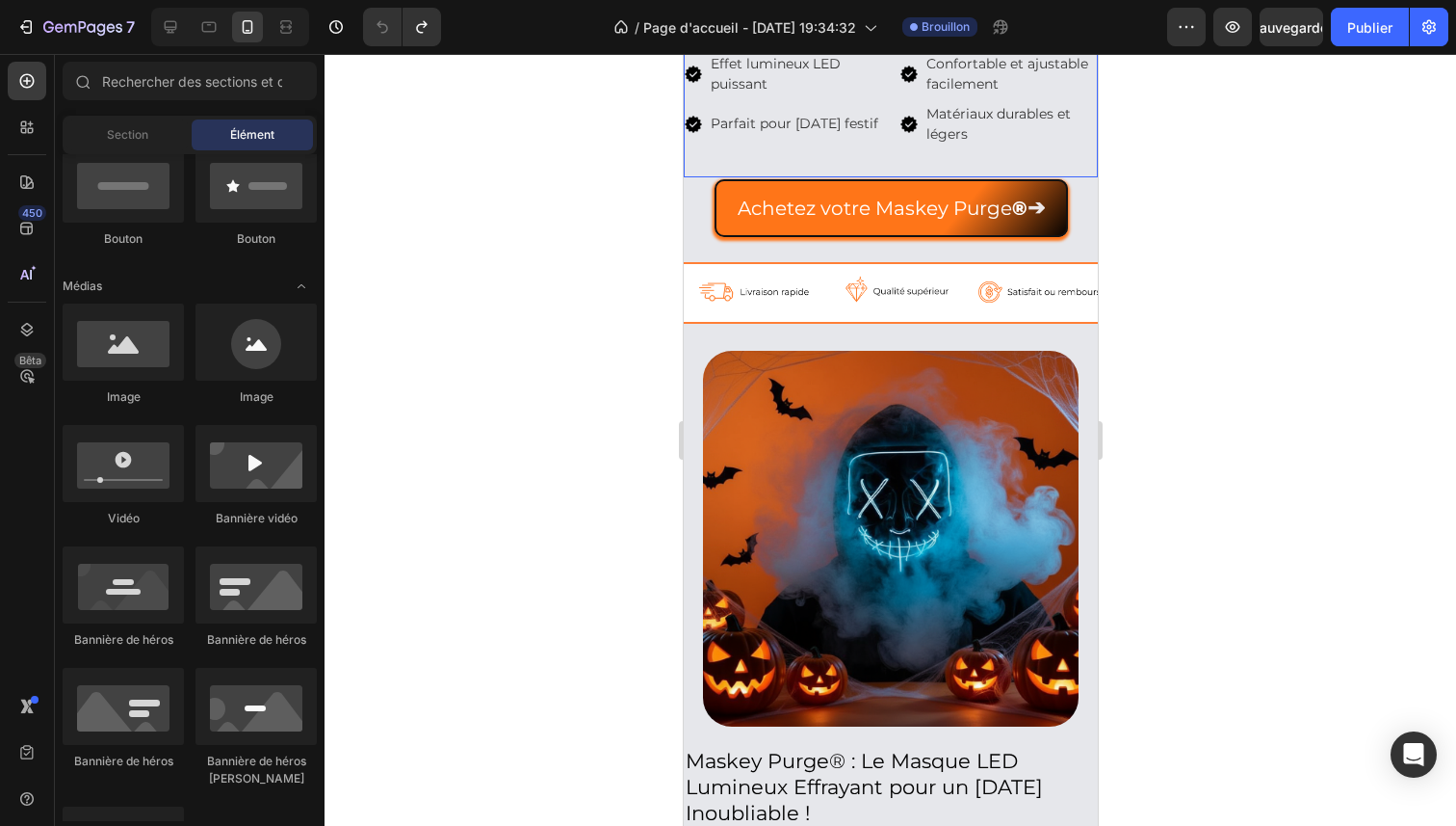
scroll to position [691, 0]
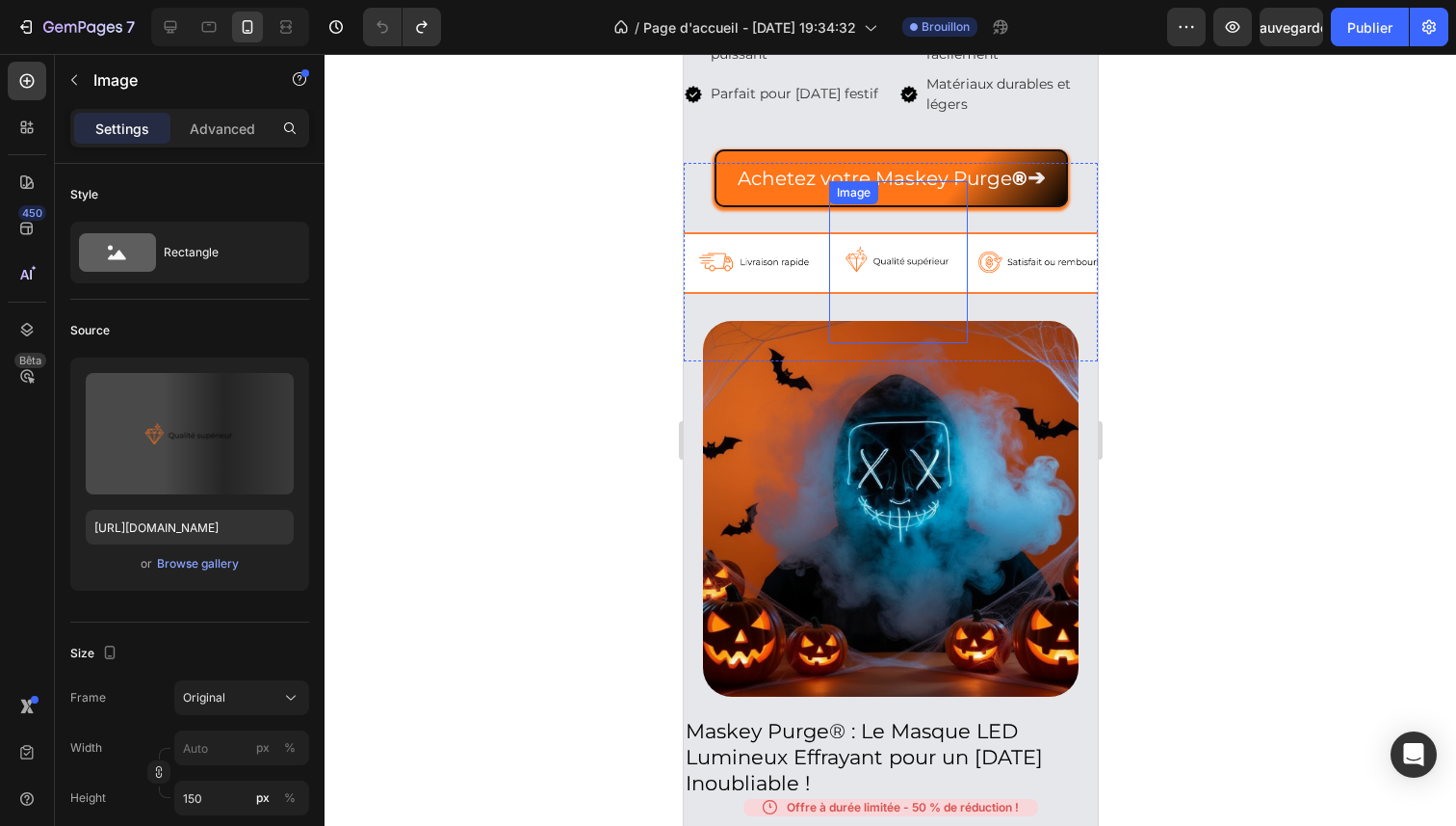
click at [953, 235] on img at bounding box center [896, 258] width 138 height 144
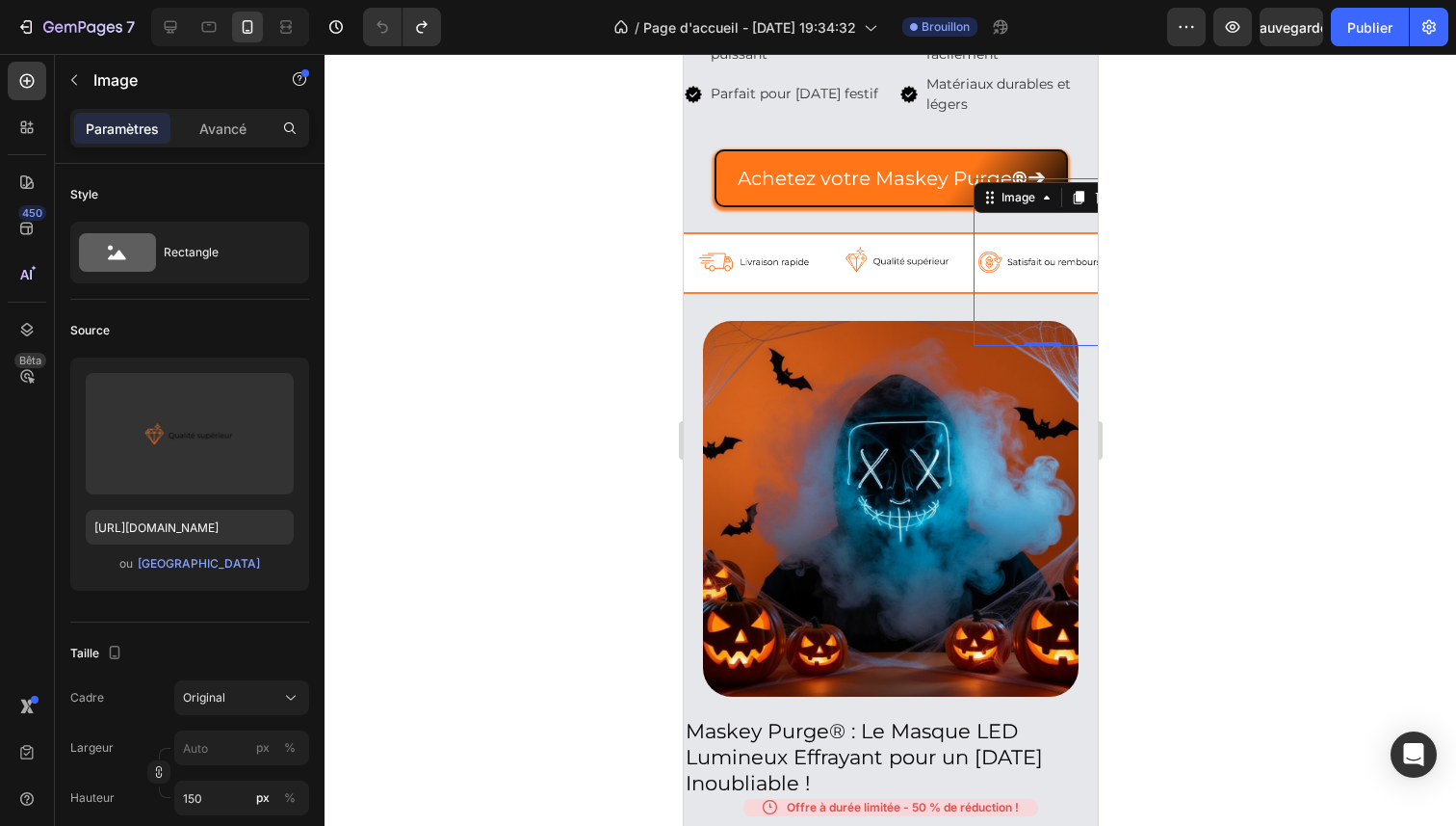
scroll to position [288, 0]
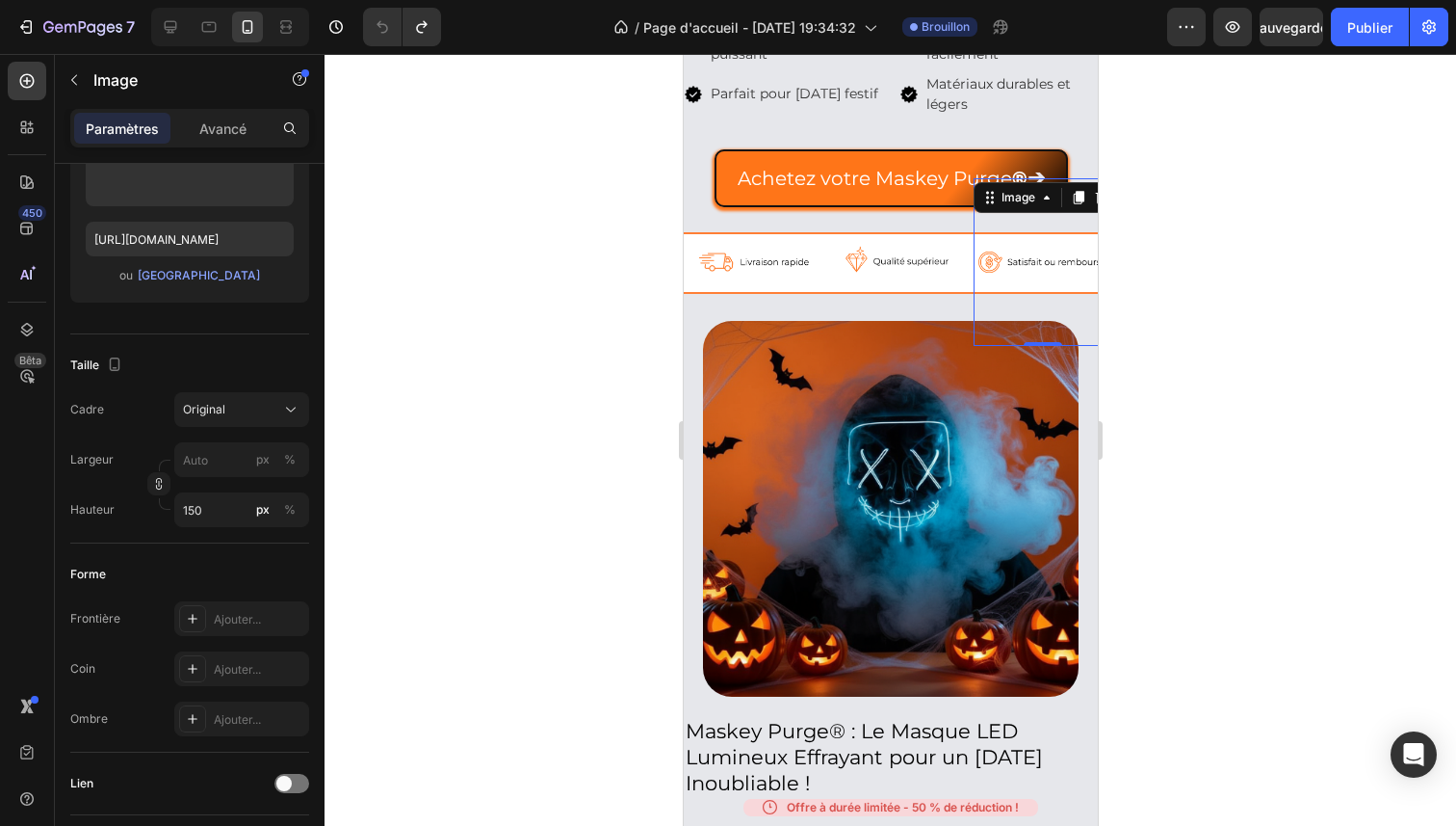
click at [990, 235] on img at bounding box center [1041, 261] width 138 height 144
click at [930, 217] on img at bounding box center [896, 258] width 138 height 144
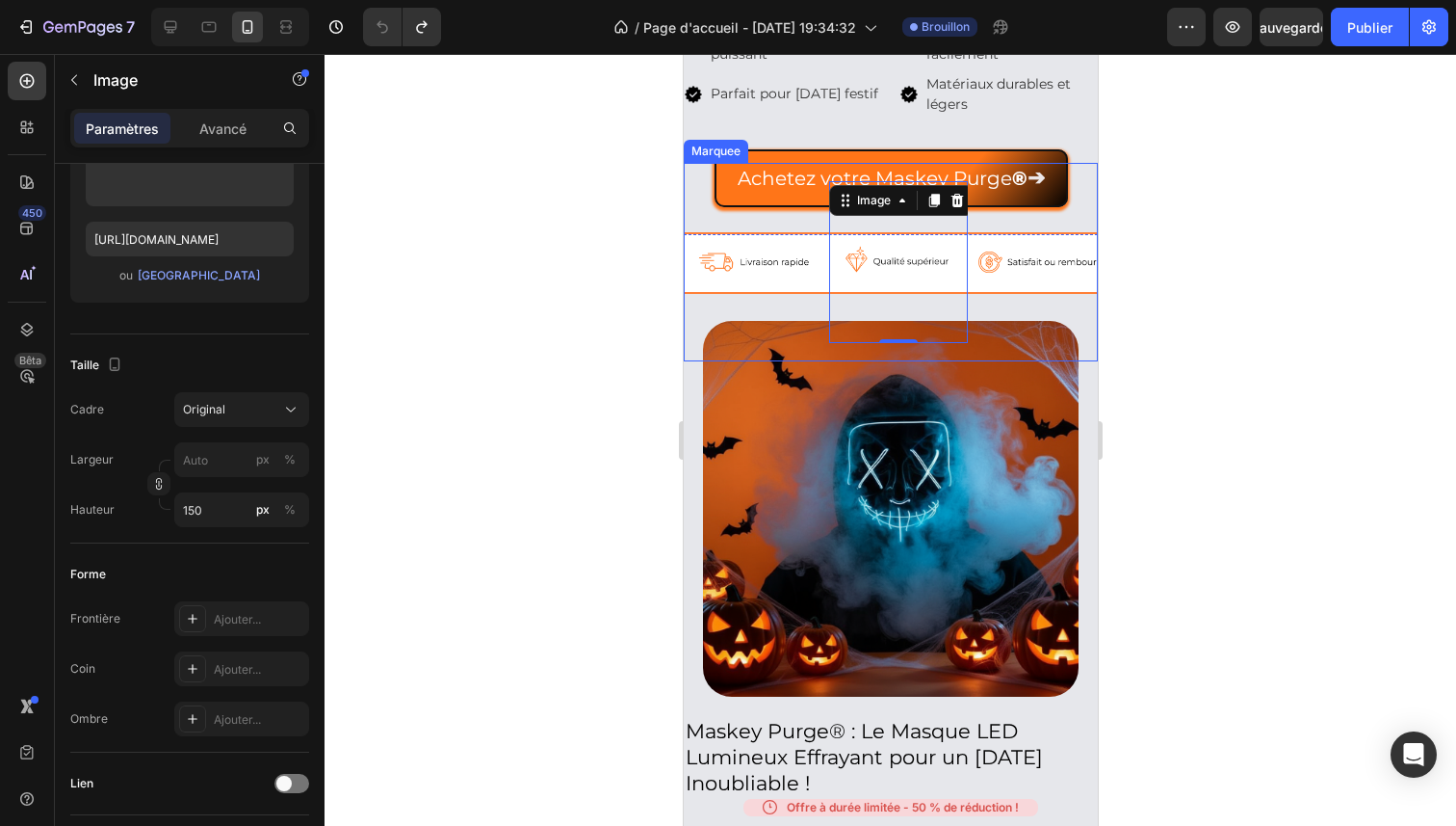
click at [1082, 174] on div "Image Image 0 Image Image Image 0 Image Marquee" at bounding box center [889, 262] width 414 height 198
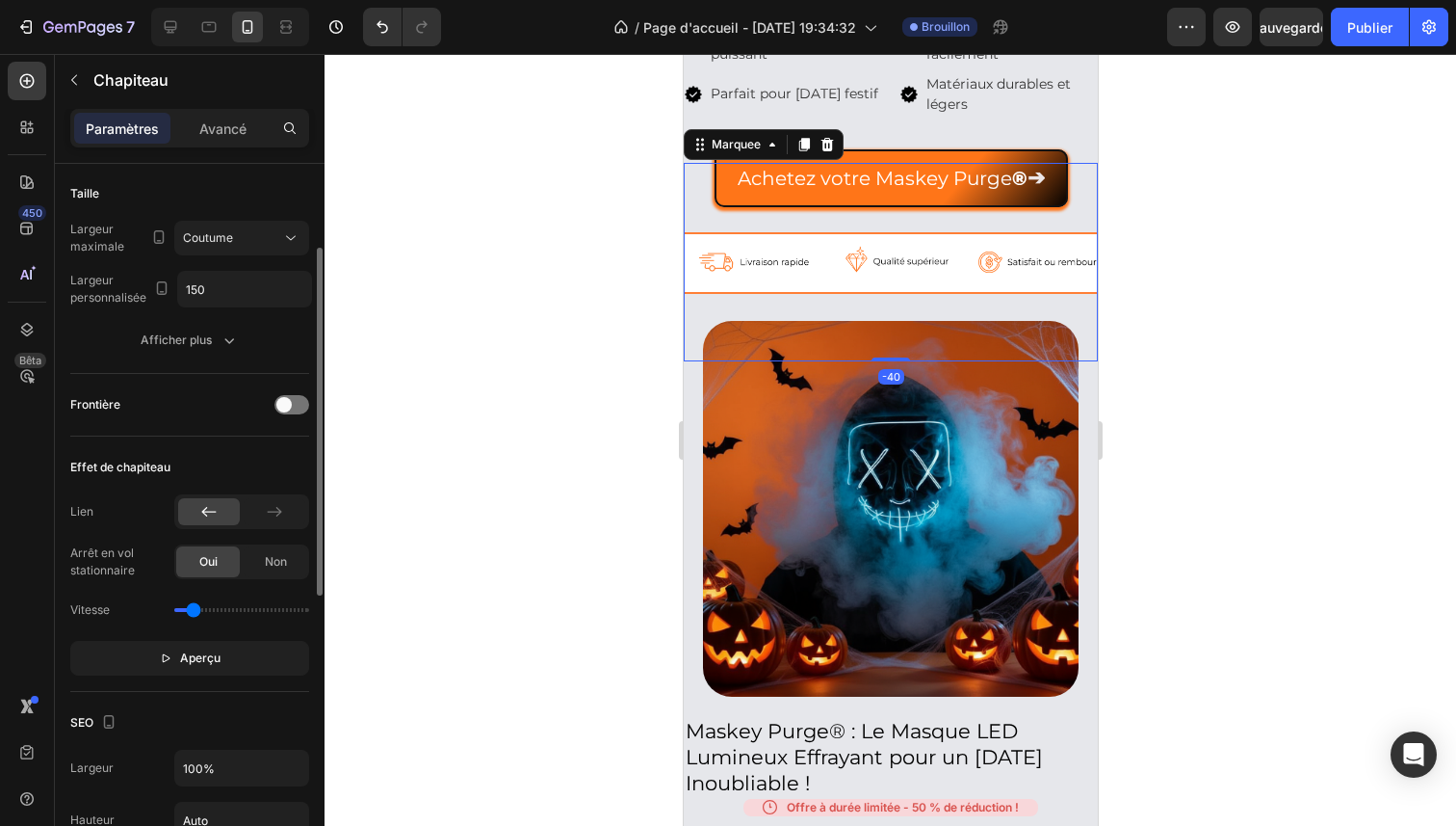
scroll to position [204, 0]
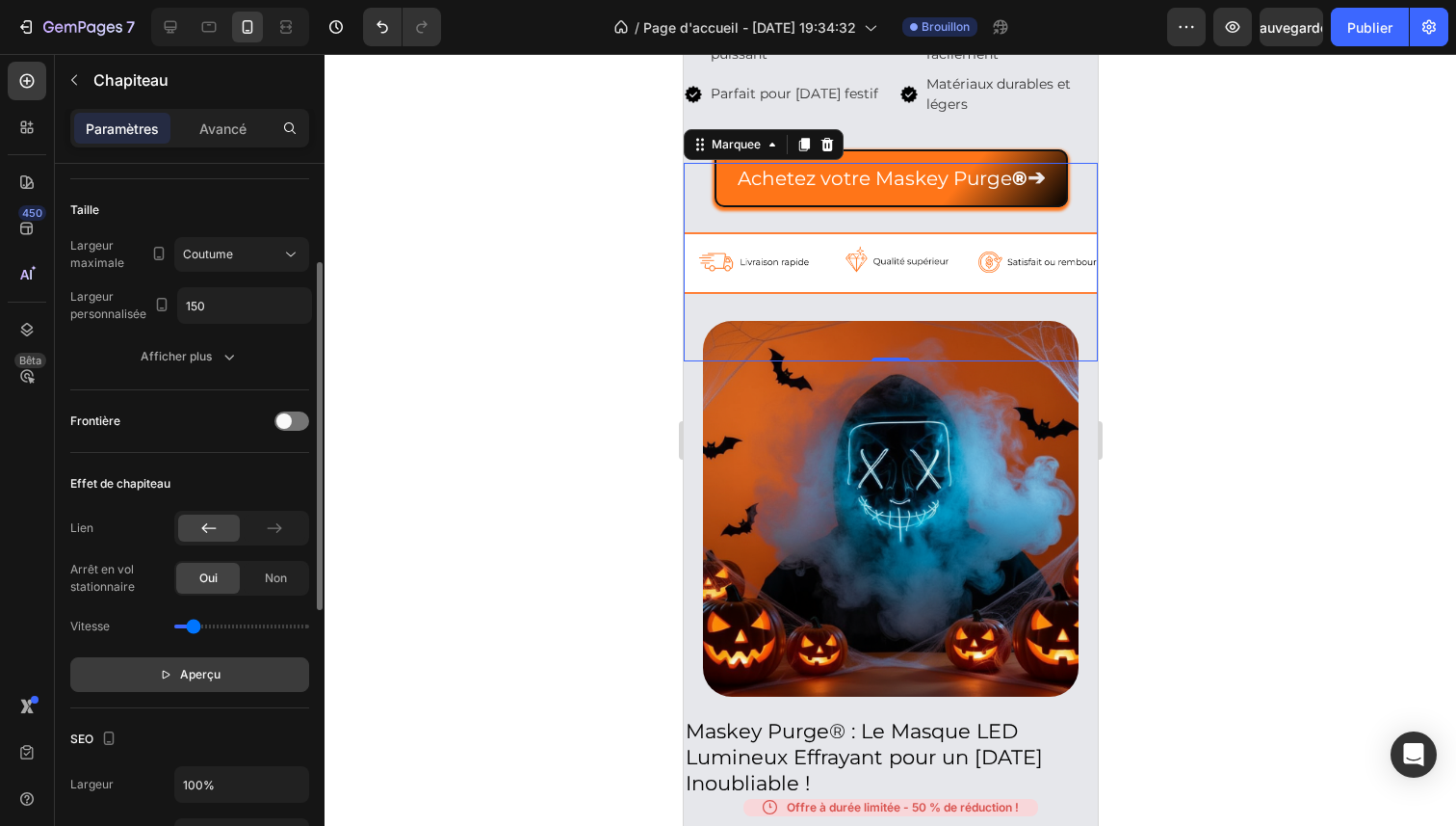
click at [197, 667] on font "Aperçu" at bounding box center [200, 673] width 40 height 15
click at [197, 667] on font "Pause" at bounding box center [201, 673] width 33 height 15
click at [197, 667] on font "Aperçu" at bounding box center [200, 673] width 40 height 15
click at [197, 667] on font "Pause" at bounding box center [201, 673] width 33 height 15
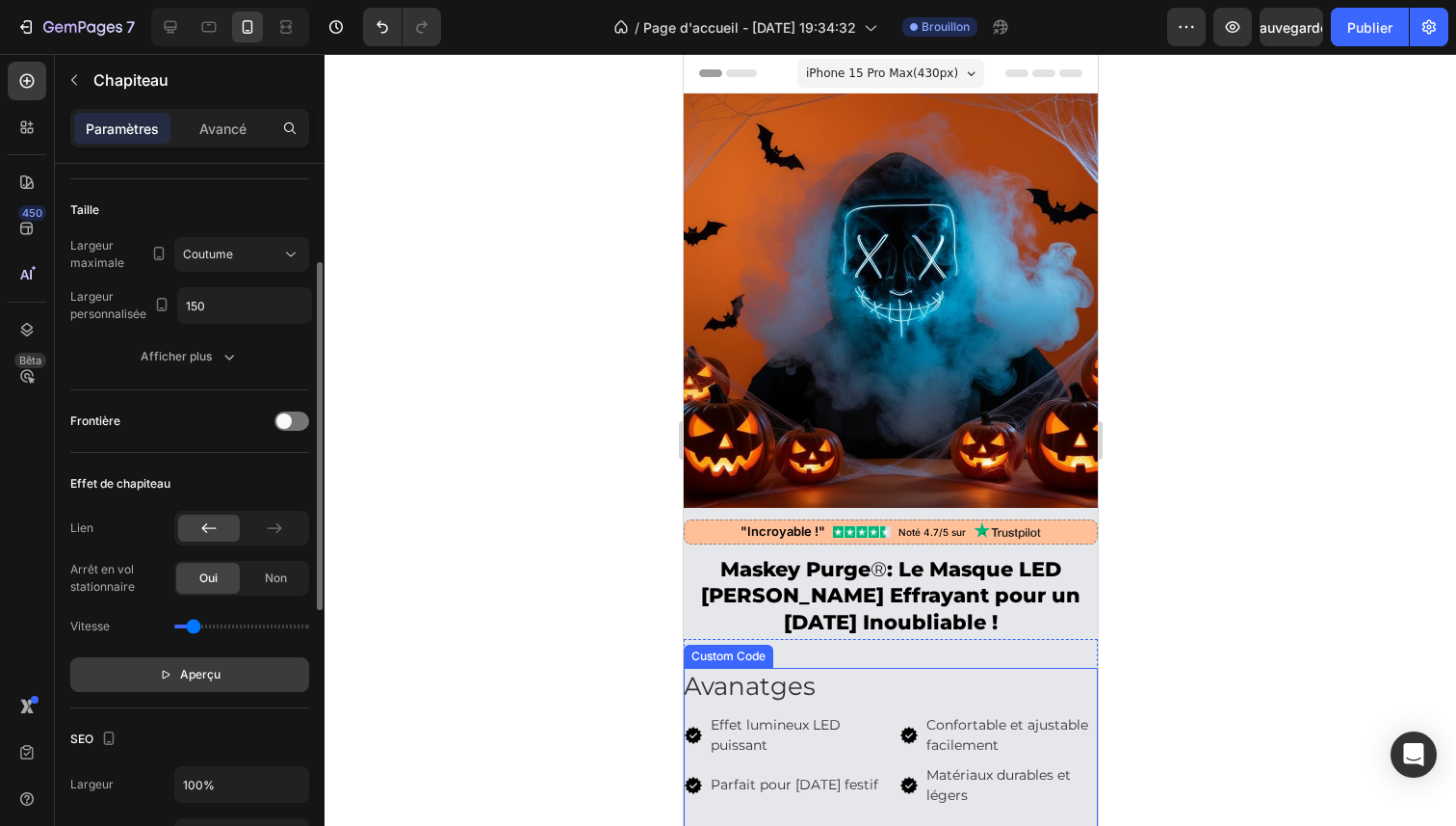
scroll to position [0, 0]
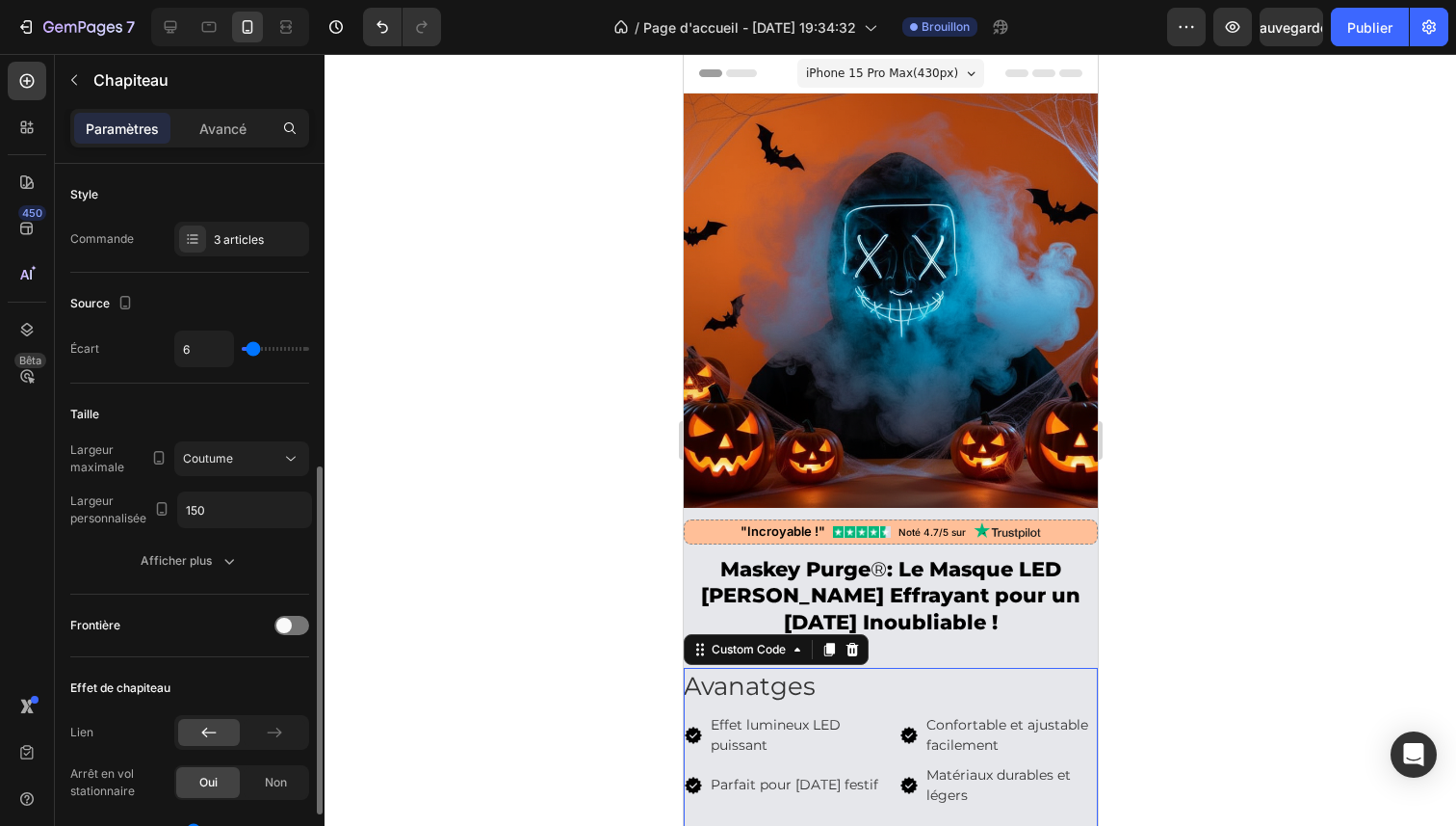
click at [760, 690] on h2 "Avanatges" at bounding box center [889, 686] width 414 height 37
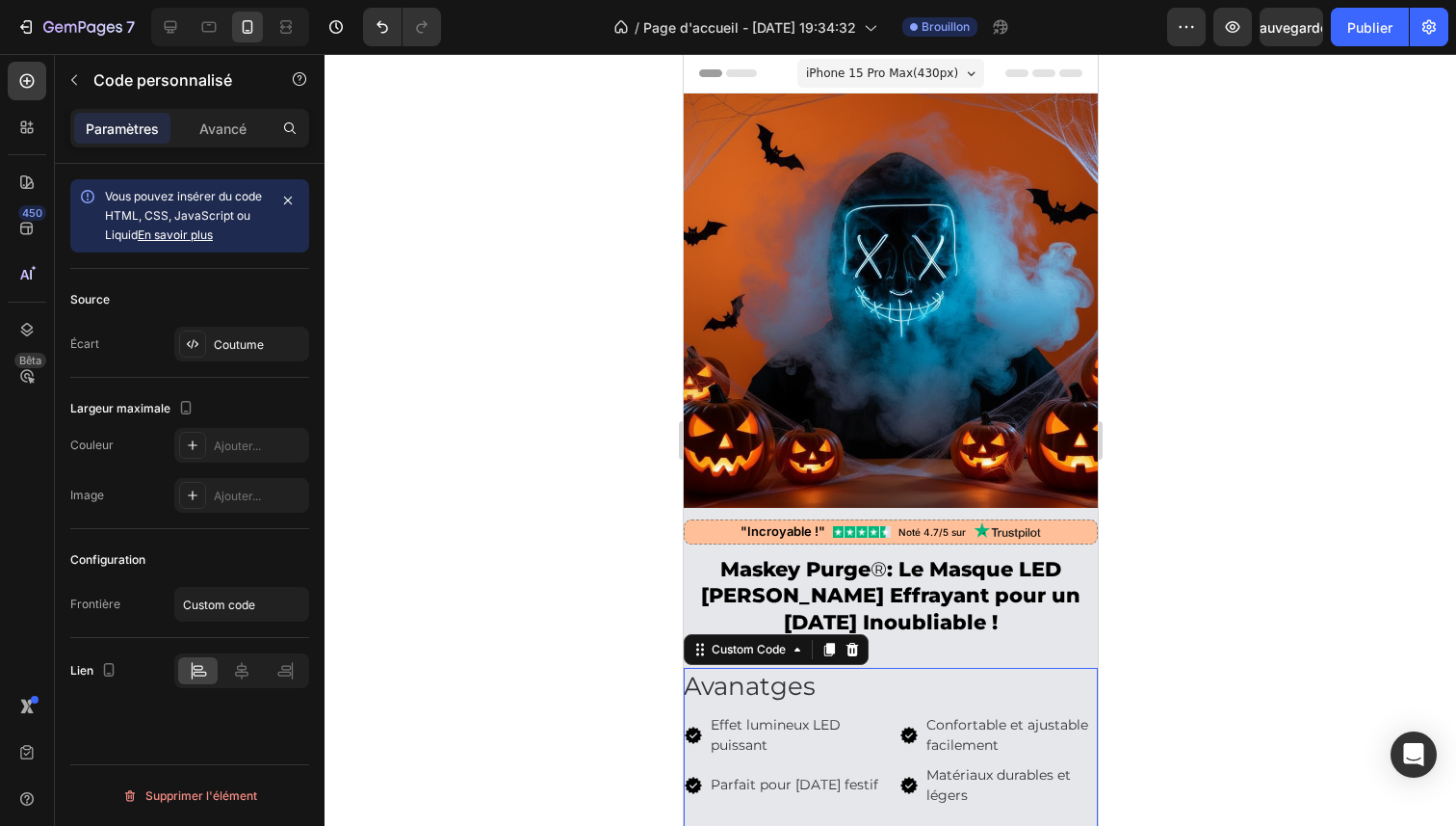
click at [760, 690] on h2 "Avanatges" at bounding box center [889, 686] width 414 height 37
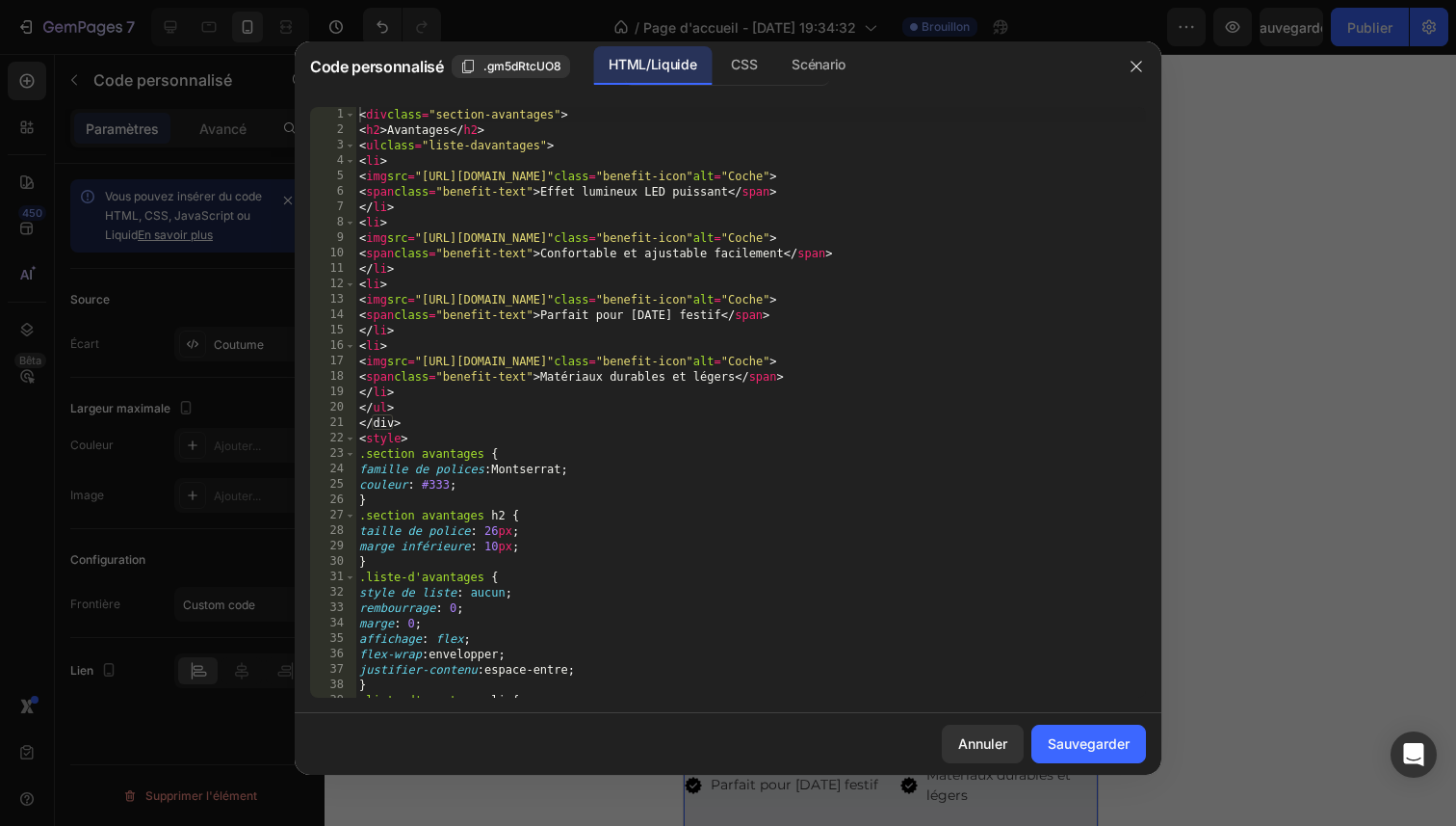
type textarea "}"
click at [761, 690] on div "< div class = "section-avantages" > < h2 > Avantages </ h2 > < ul class = "list…" at bounding box center [750, 417] width 790 height 621
click at [992, 738] on font "Annuler" at bounding box center [982, 743] width 49 height 17
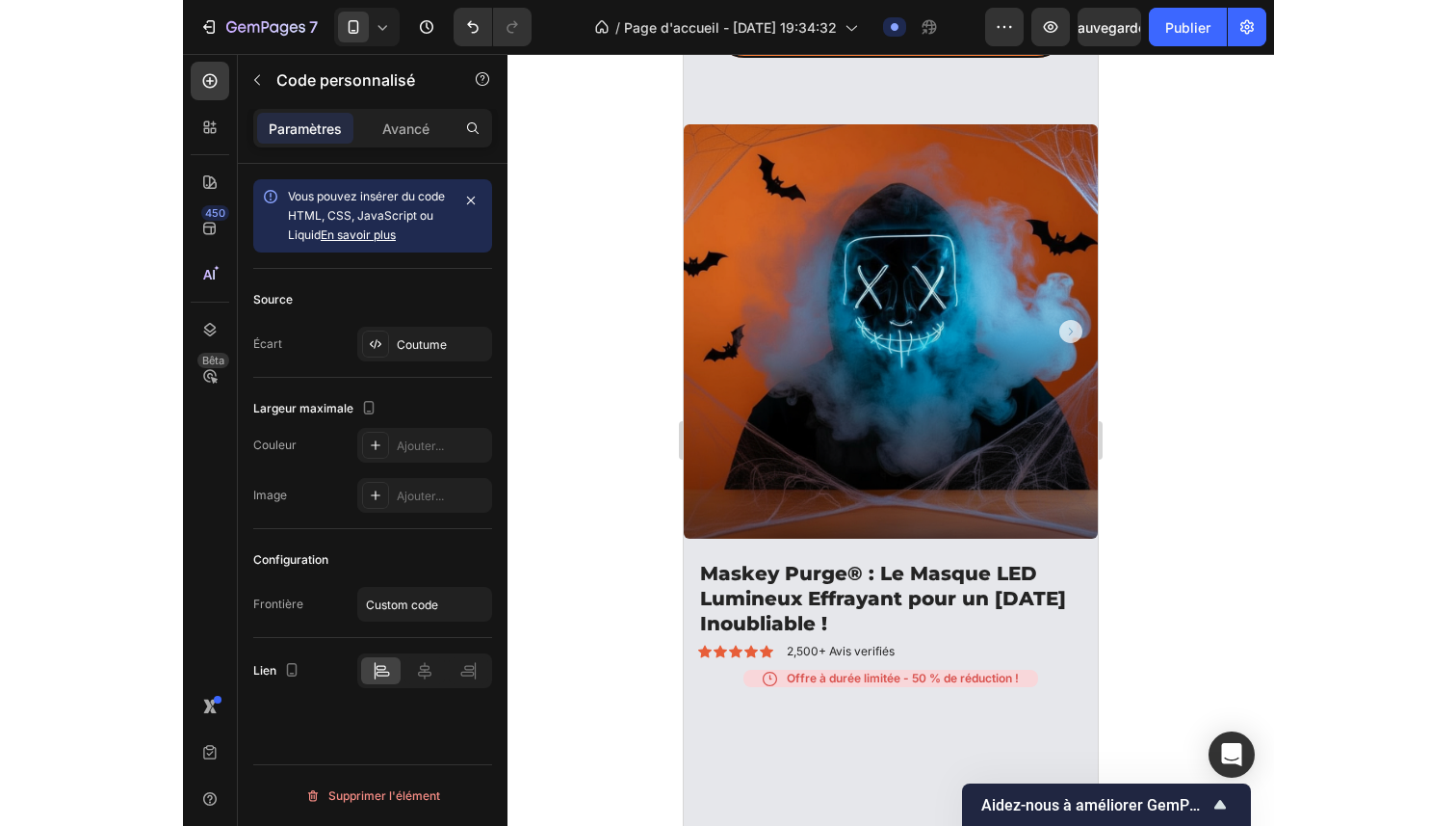
scroll to position [1613, 0]
